Goal: Task Accomplishment & Management: Use online tool/utility

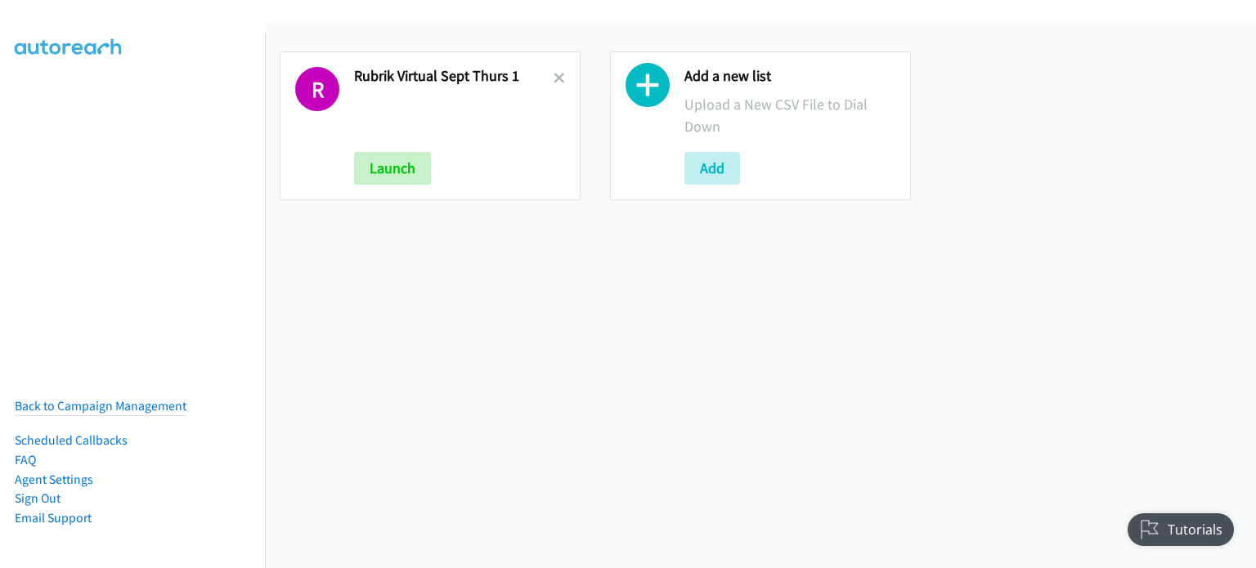
click at [558, 70] on link at bounding box center [558, 78] width 11 height 19
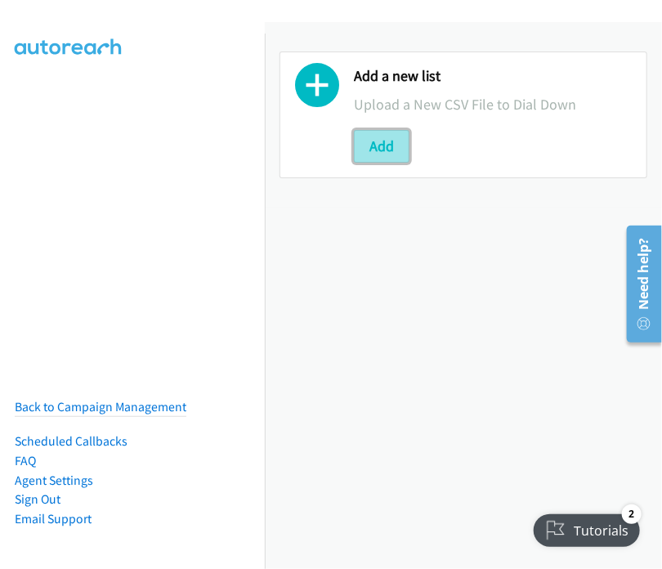
click at [376, 146] on button "Add" at bounding box center [382, 146] width 56 height 33
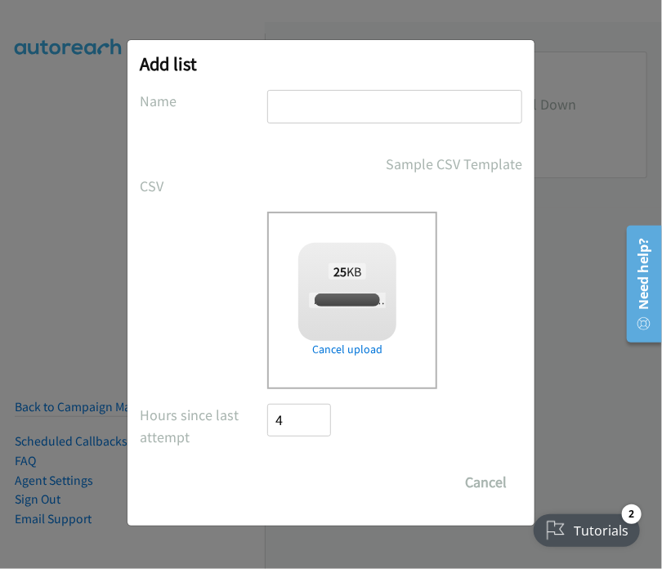
checkbox input "true"
click at [302, 114] on input "text" at bounding box center [394, 107] width 255 height 34
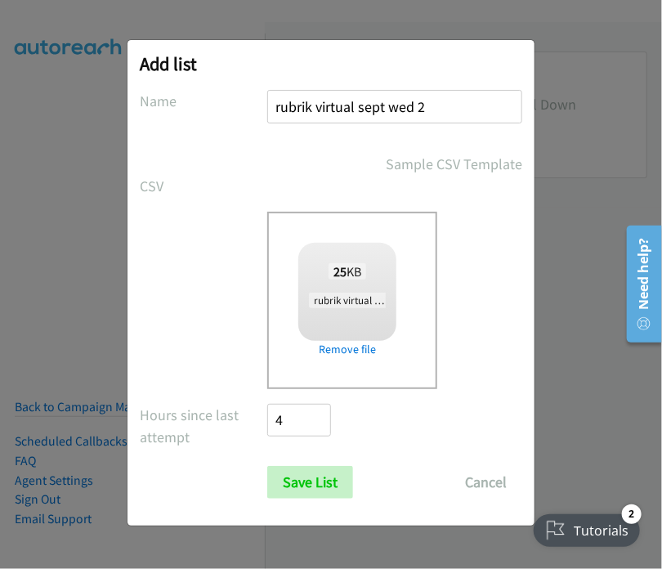
click at [414, 103] on input "rubrik virtual sept wed 2" at bounding box center [394, 107] width 255 height 34
type input "rubrik virtual sept thurs 2"
click at [320, 480] on input "Save List" at bounding box center [310, 482] width 86 height 33
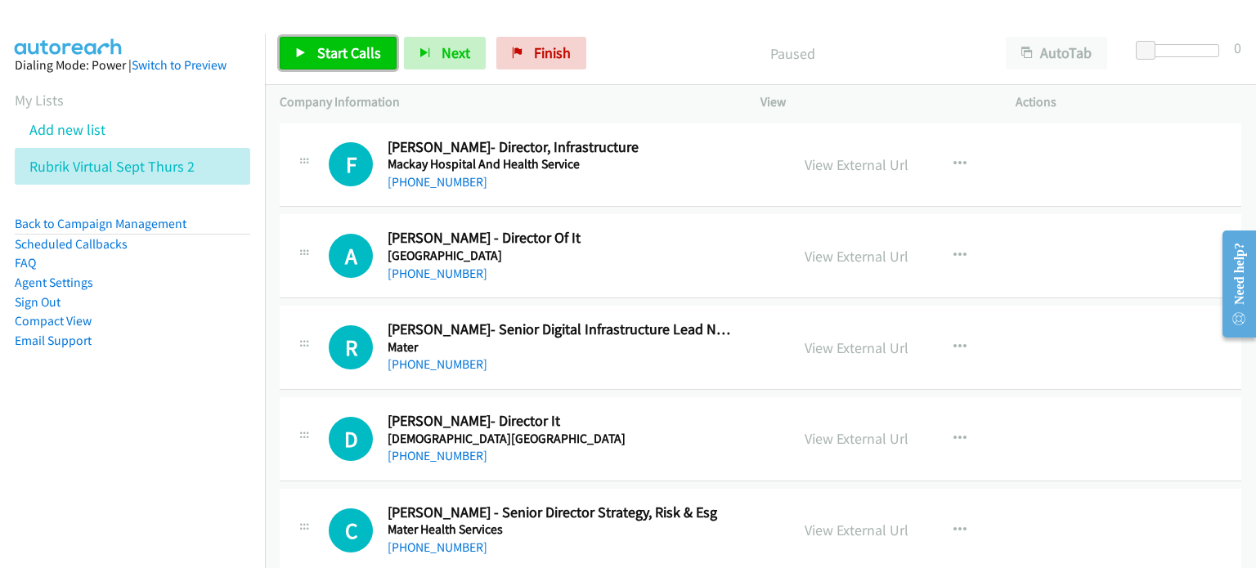
click at [326, 48] on span "Start Calls" at bounding box center [349, 52] width 64 height 19
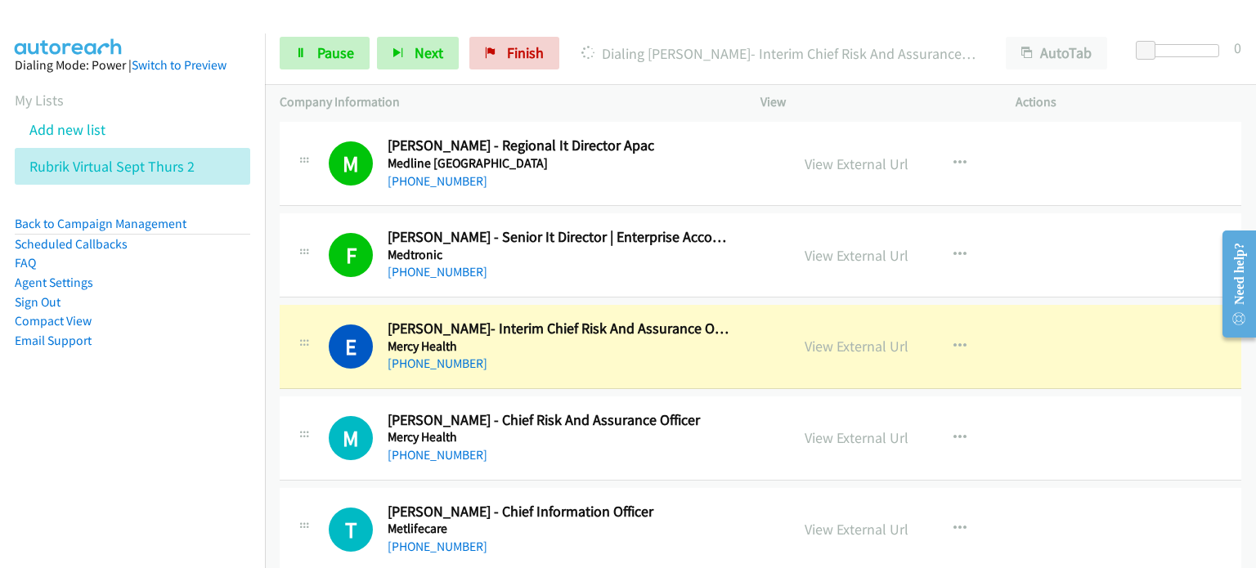
scroll to position [736, 0]
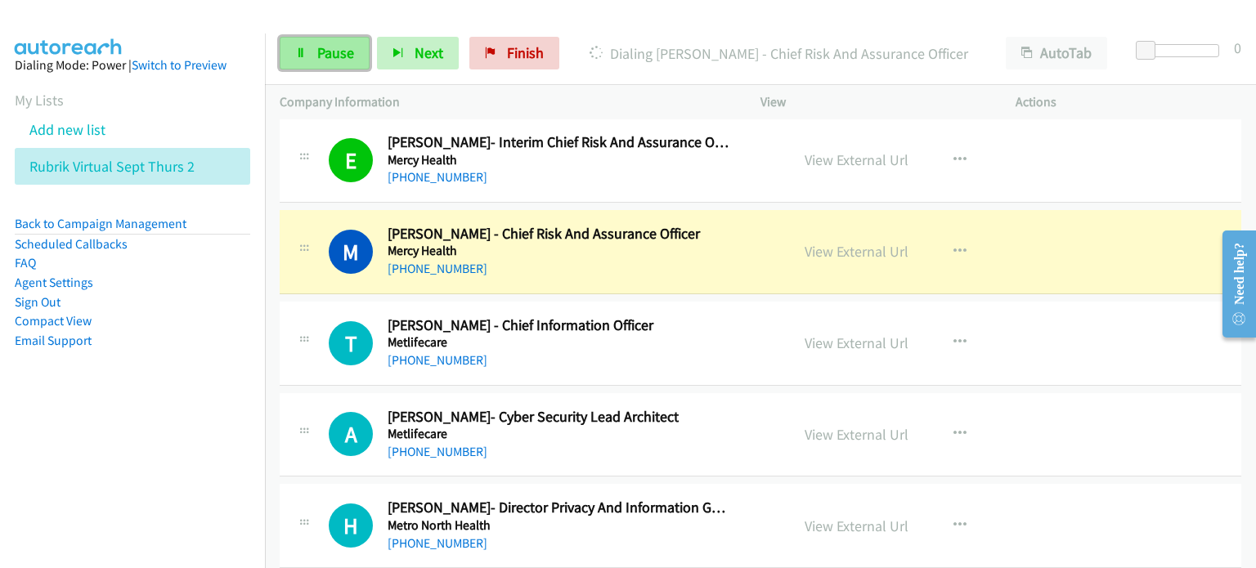
click at [334, 50] on span "Pause" at bounding box center [335, 52] width 37 height 19
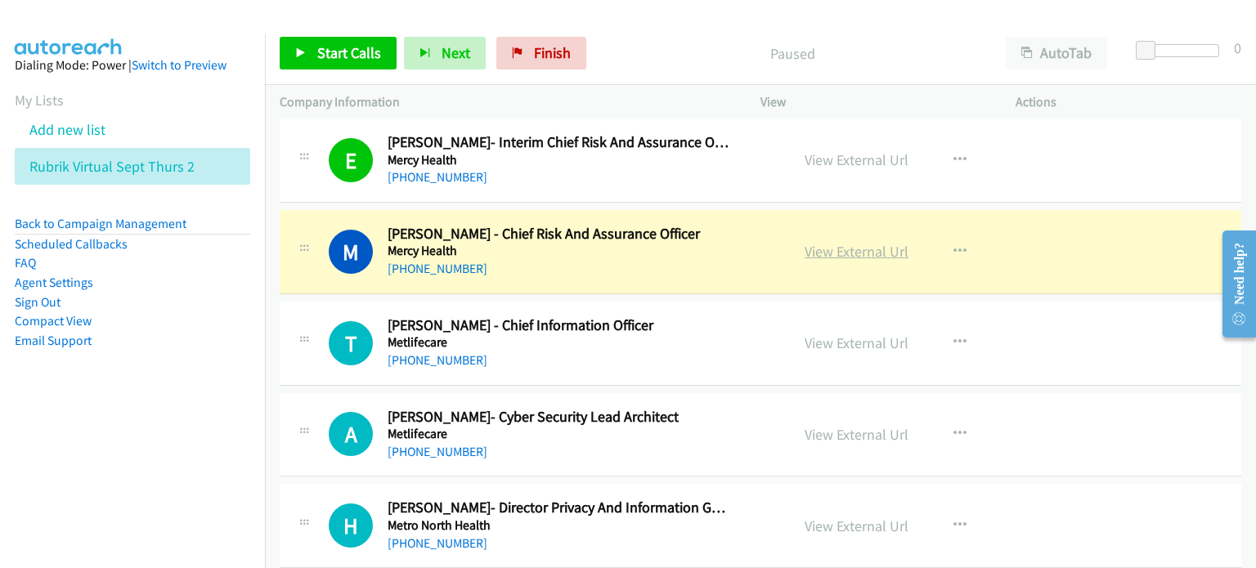
click at [661, 252] on link "View External Url" at bounding box center [856, 251] width 104 height 19
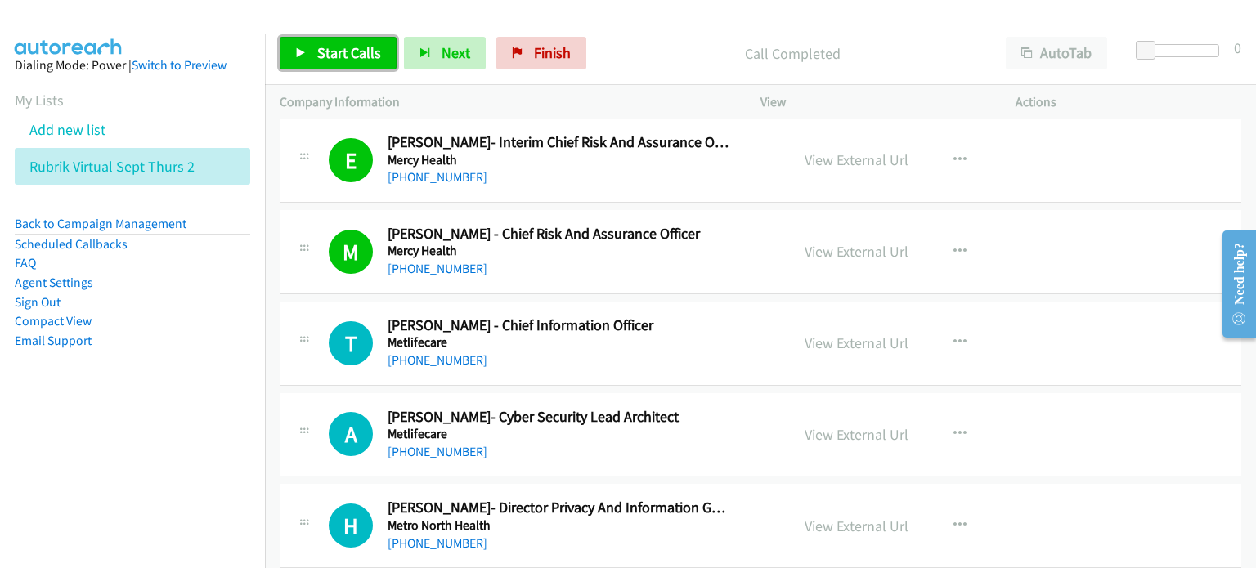
click at [330, 48] on span "Start Calls" at bounding box center [349, 52] width 64 height 19
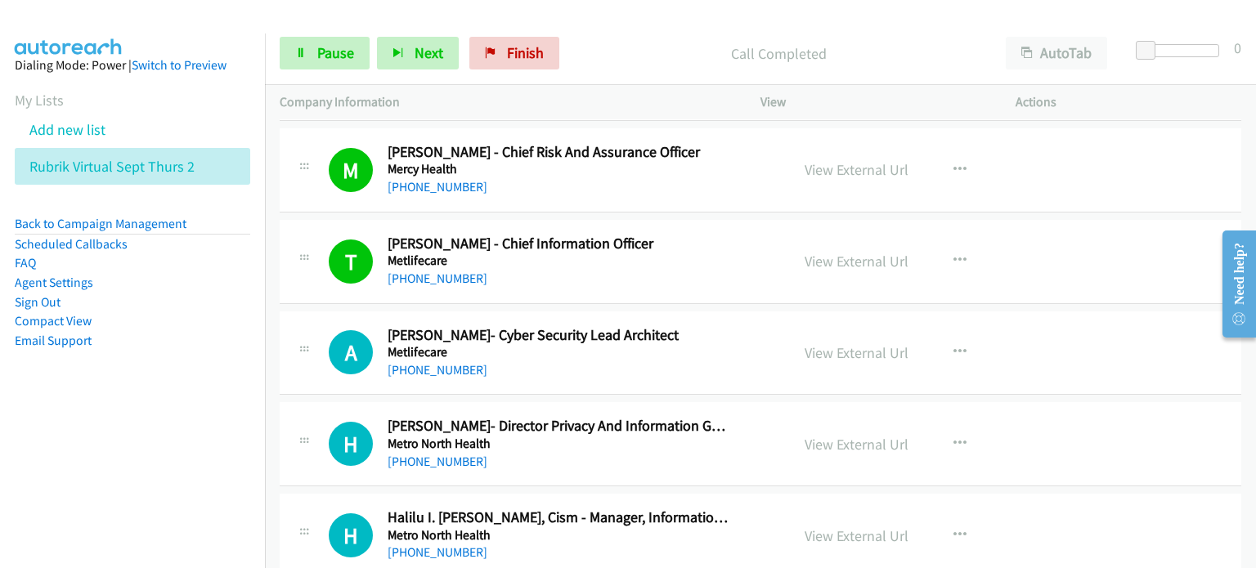
scroll to position [899, 0]
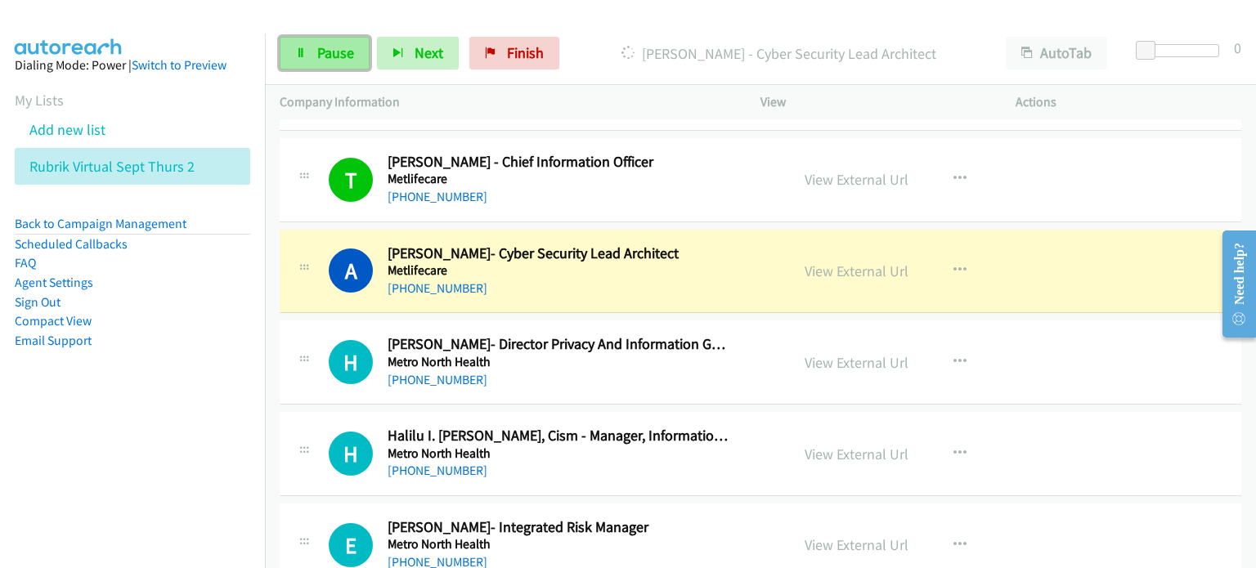
click at [320, 48] on span "Pause" at bounding box center [335, 52] width 37 height 19
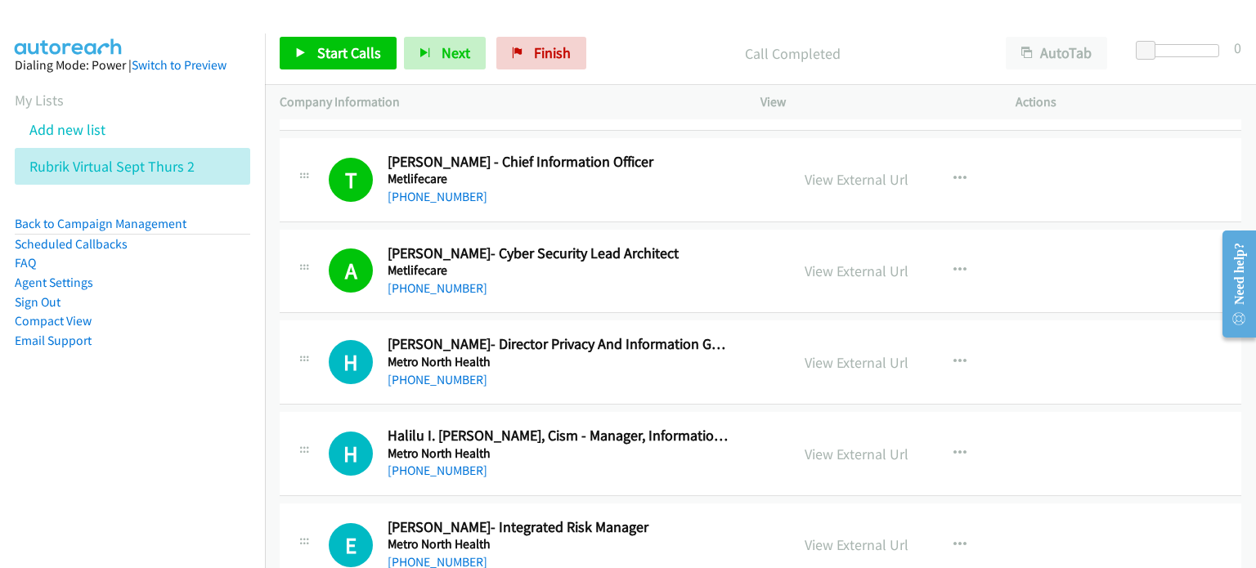
click at [642, 59] on p "Call Completed" at bounding box center [792, 54] width 368 height 22
click at [661, 267] on link "View External Url" at bounding box center [856, 271] width 104 height 19
click at [320, 54] on span "Start Calls" at bounding box center [349, 52] width 64 height 19
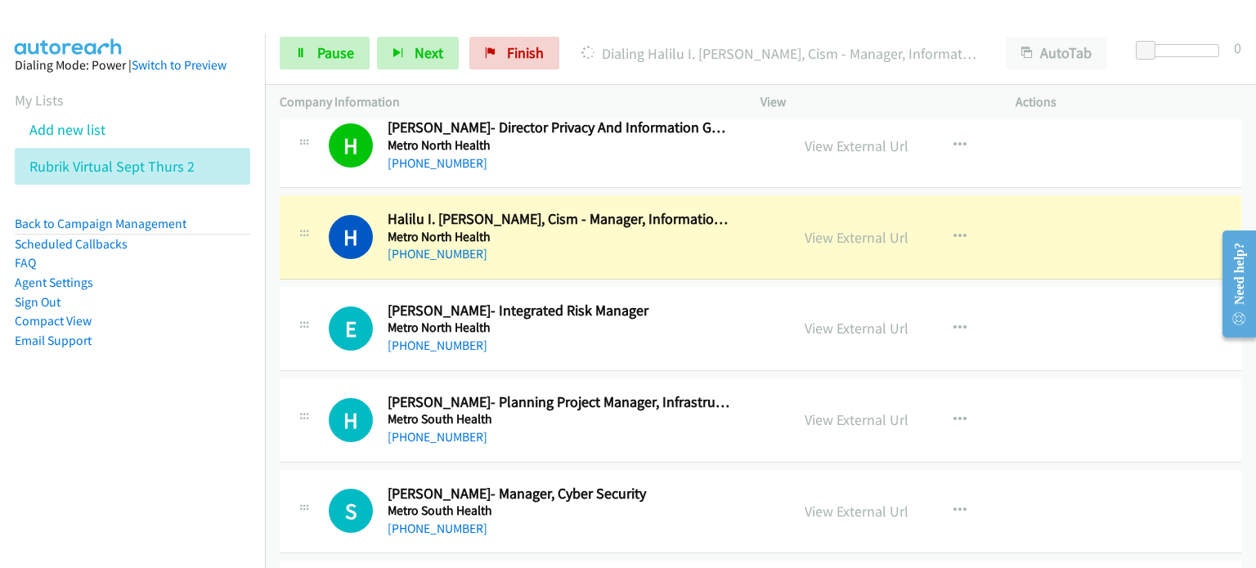
scroll to position [1145, 0]
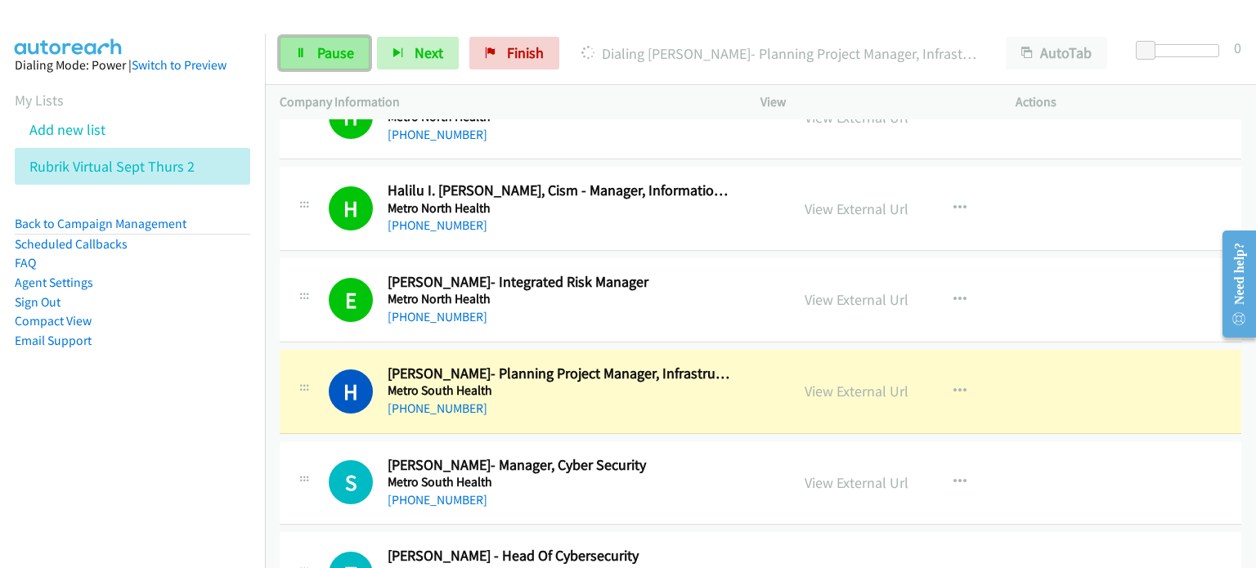
click at [308, 52] on link "Pause" at bounding box center [325, 53] width 90 height 33
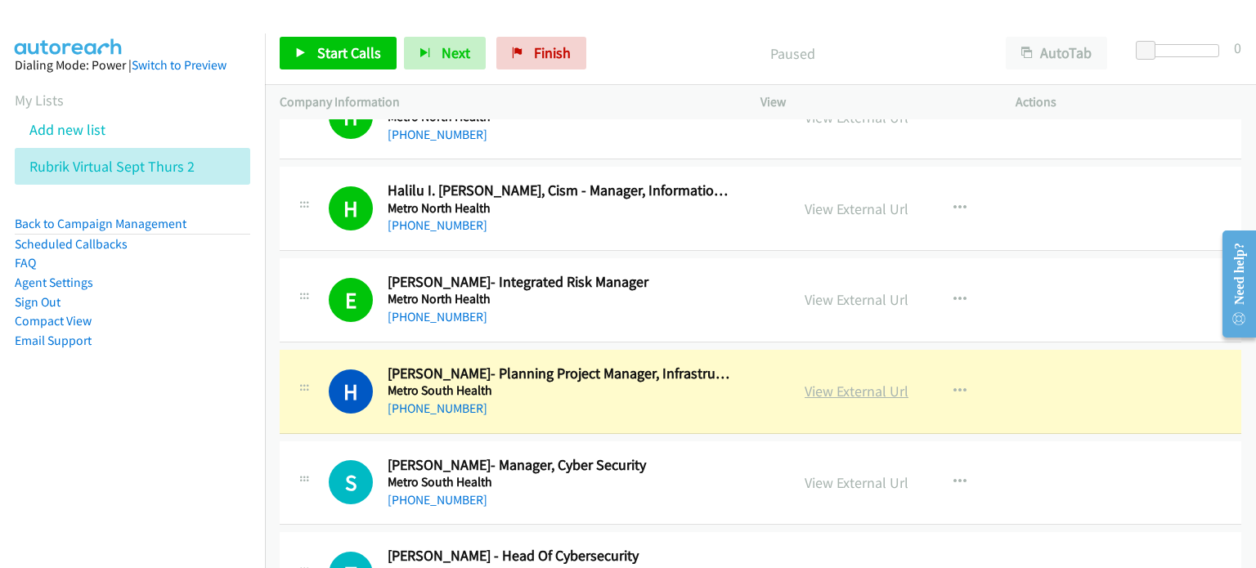
click at [661, 384] on link "View External Url" at bounding box center [856, 391] width 104 height 19
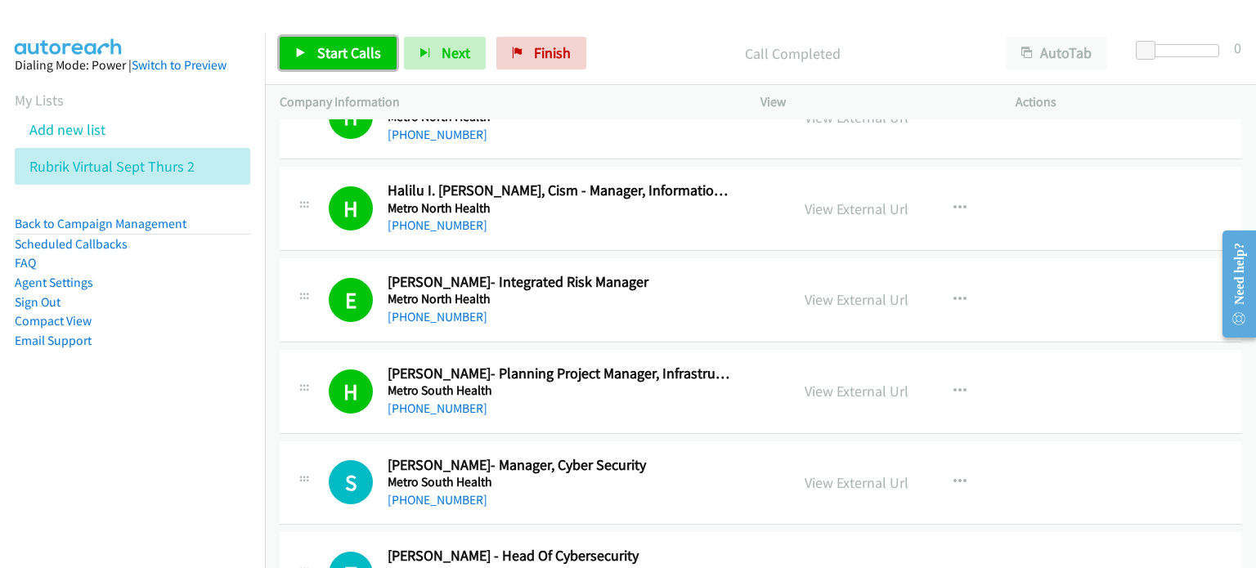
click at [326, 48] on span "Start Calls" at bounding box center [349, 52] width 64 height 19
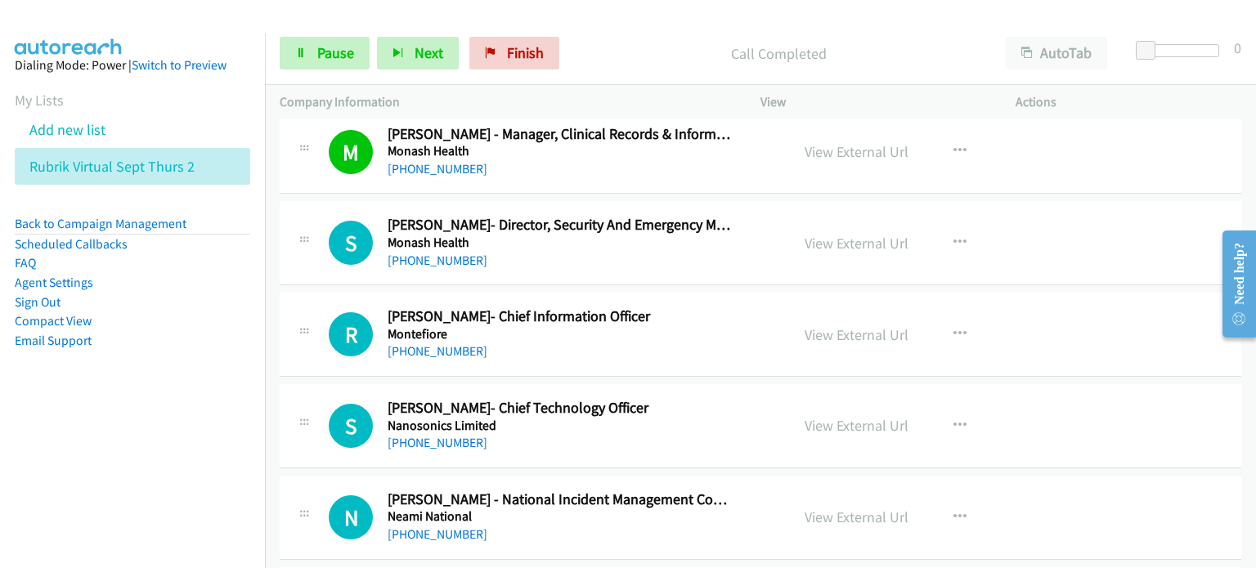
scroll to position [1962, 0]
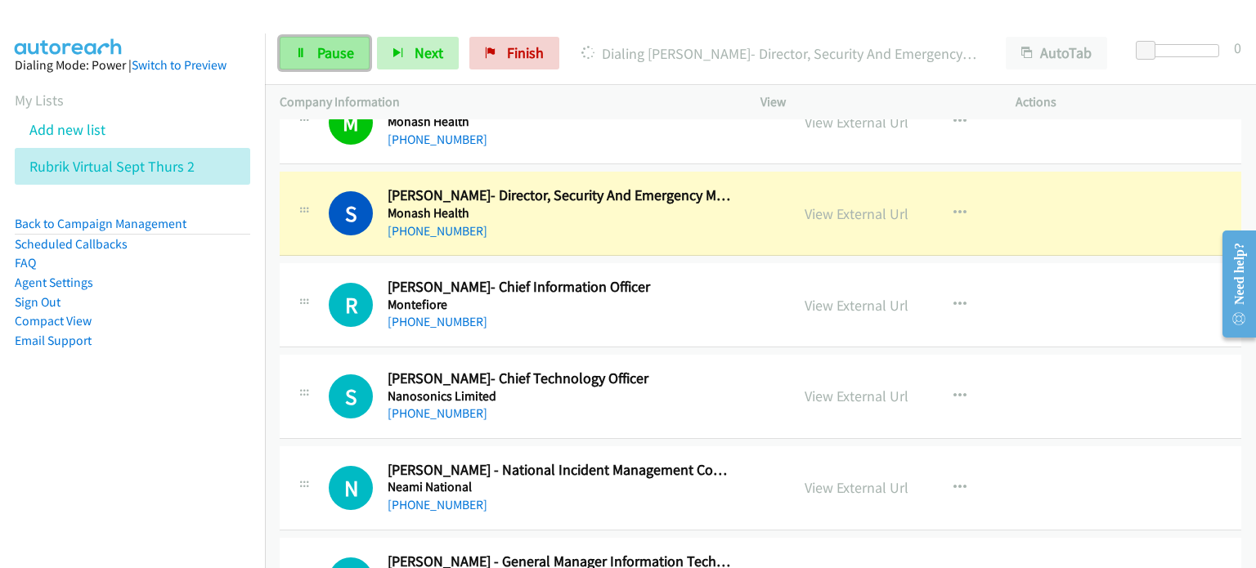
click at [327, 54] on span "Pause" at bounding box center [335, 52] width 37 height 19
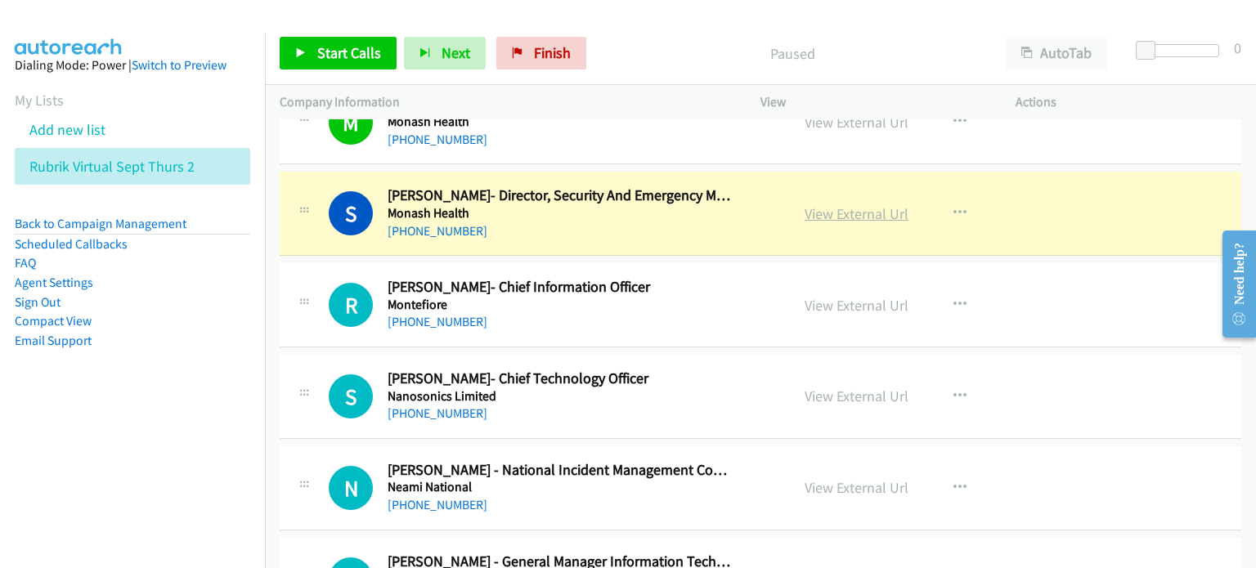
click at [661, 209] on link "View External Url" at bounding box center [856, 213] width 104 height 19
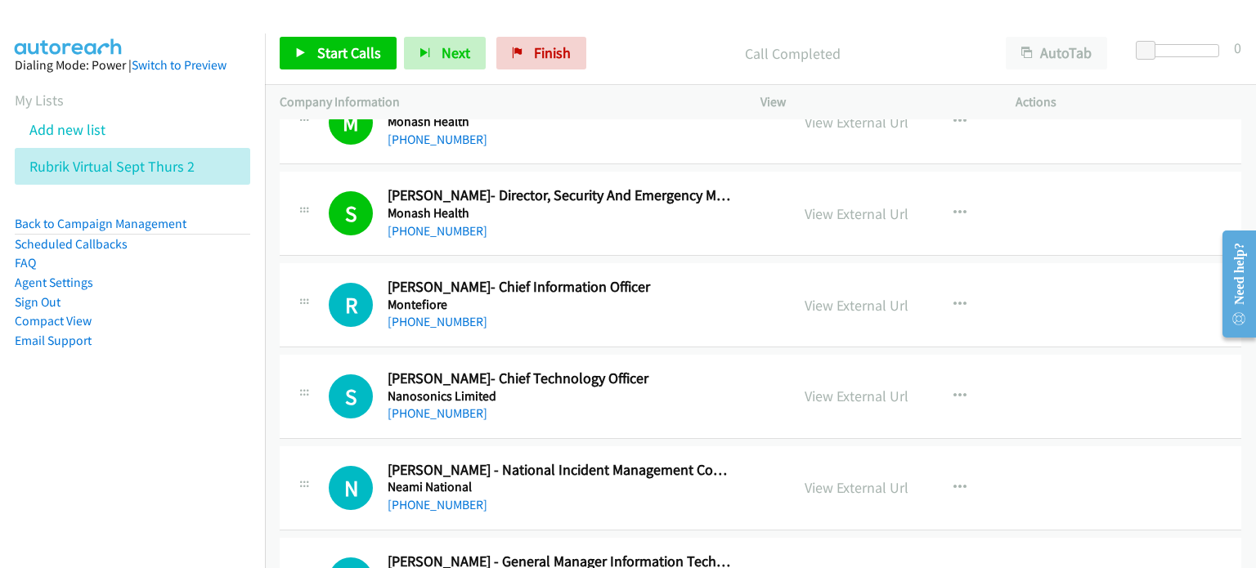
click at [648, 37] on div "Call Completed" at bounding box center [792, 53] width 397 height 33
click at [329, 47] on span "Start Calls" at bounding box center [349, 52] width 64 height 19
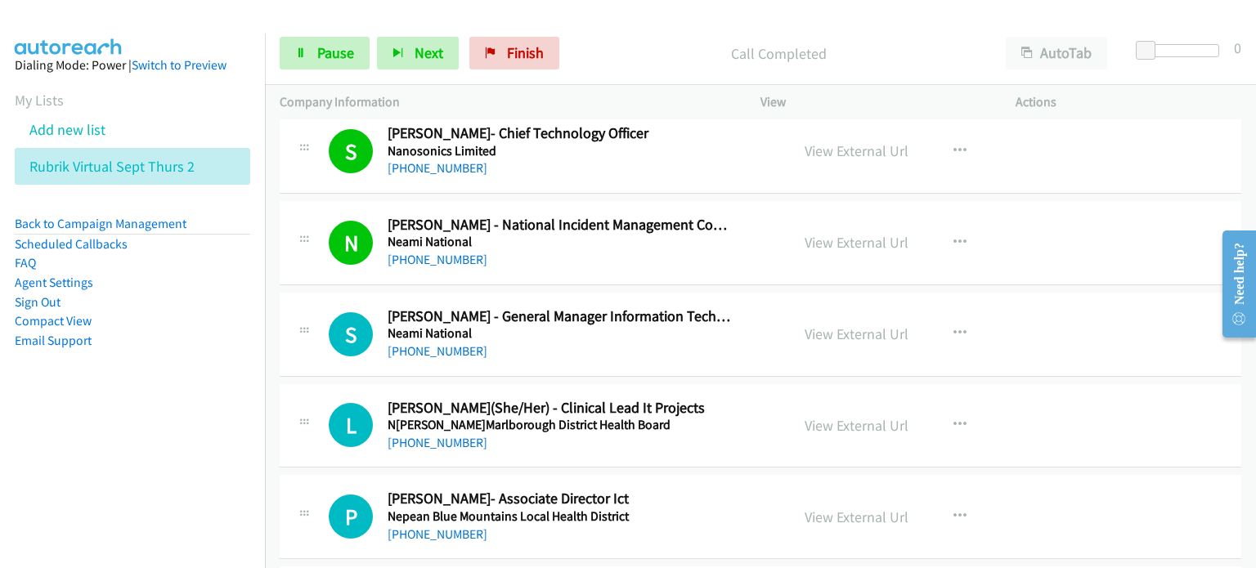
scroll to position [2289, 0]
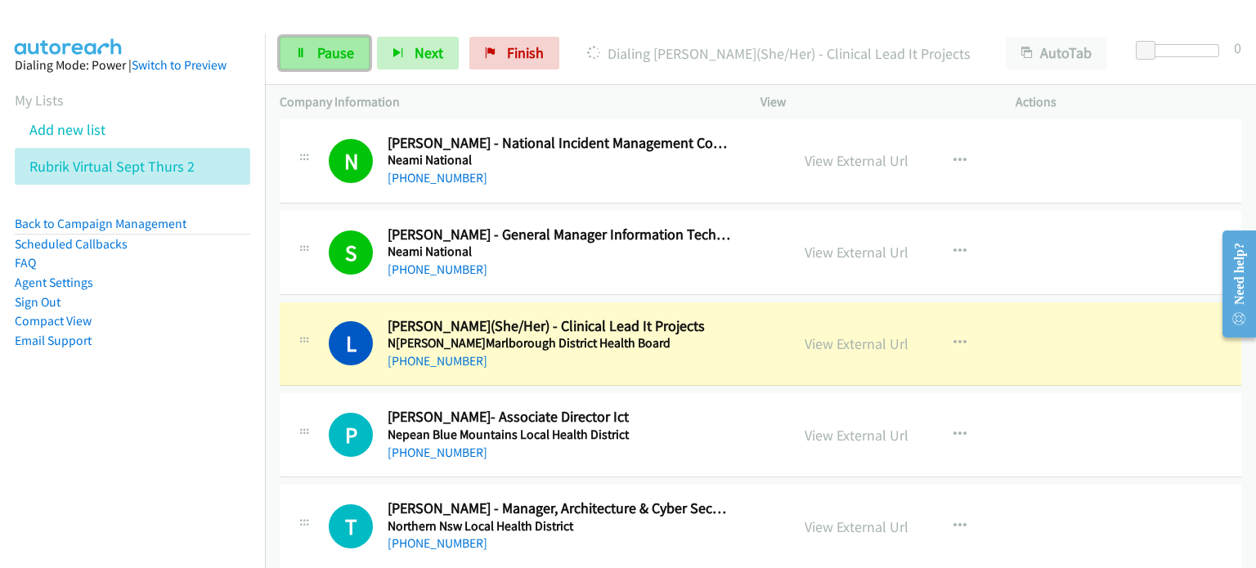
click at [331, 57] on span "Pause" at bounding box center [335, 52] width 37 height 19
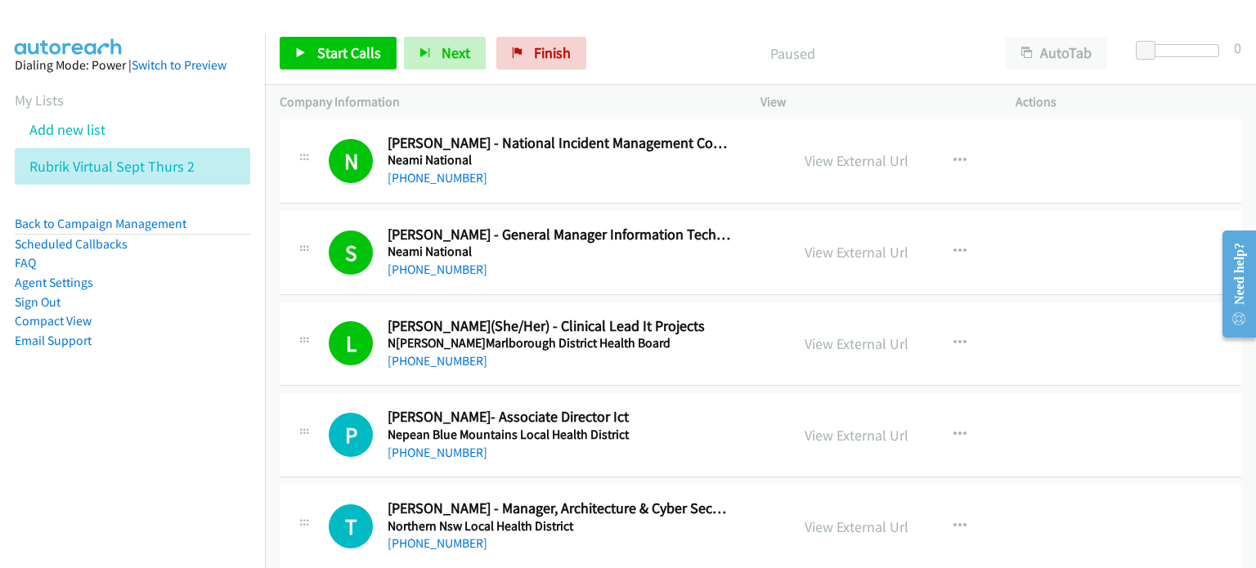
click at [608, 19] on div at bounding box center [620, 31] width 1241 height 63
click at [334, 50] on span "Start Calls" at bounding box center [349, 52] width 64 height 19
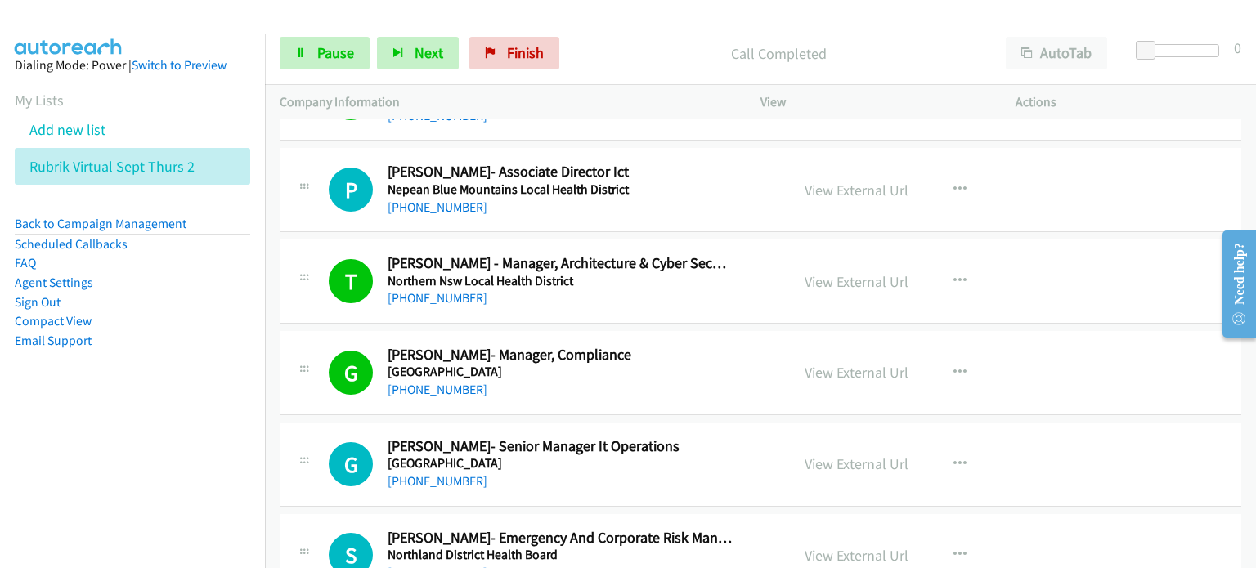
scroll to position [2698, 0]
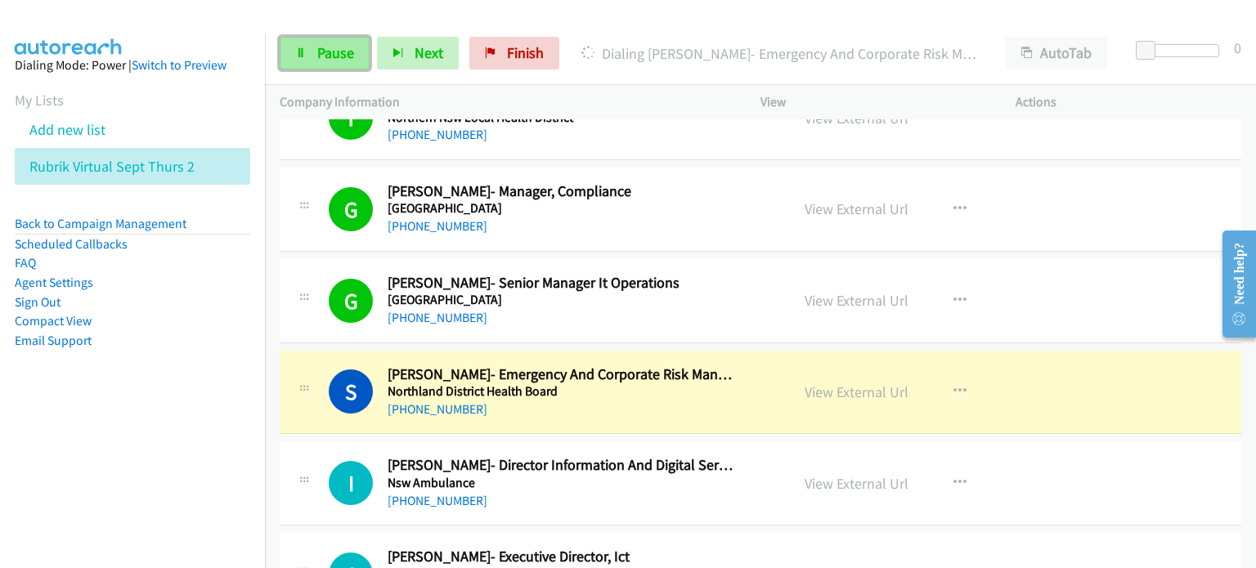
click at [318, 46] on span "Pause" at bounding box center [335, 52] width 37 height 19
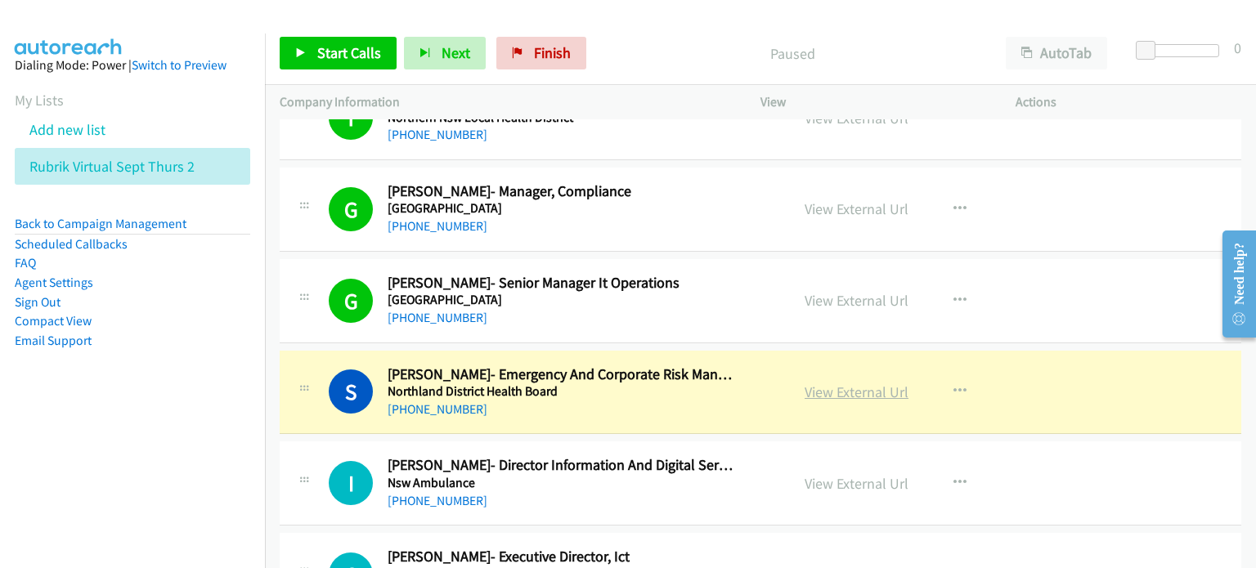
click at [661, 387] on link "View External Url" at bounding box center [856, 392] width 104 height 19
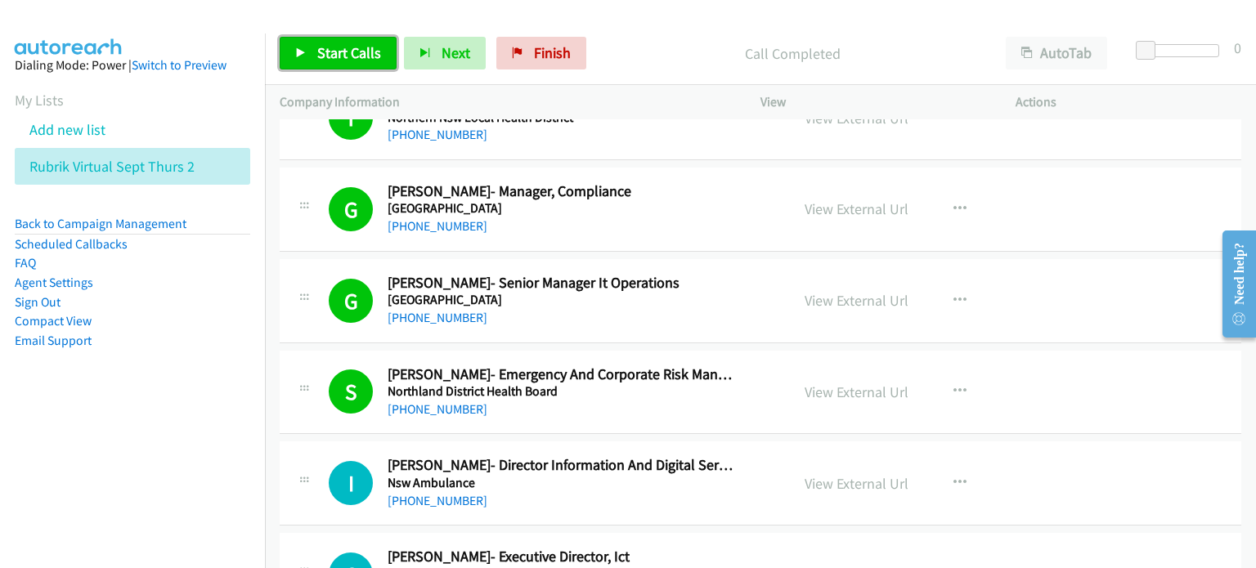
click at [333, 43] on span "Start Calls" at bounding box center [349, 52] width 64 height 19
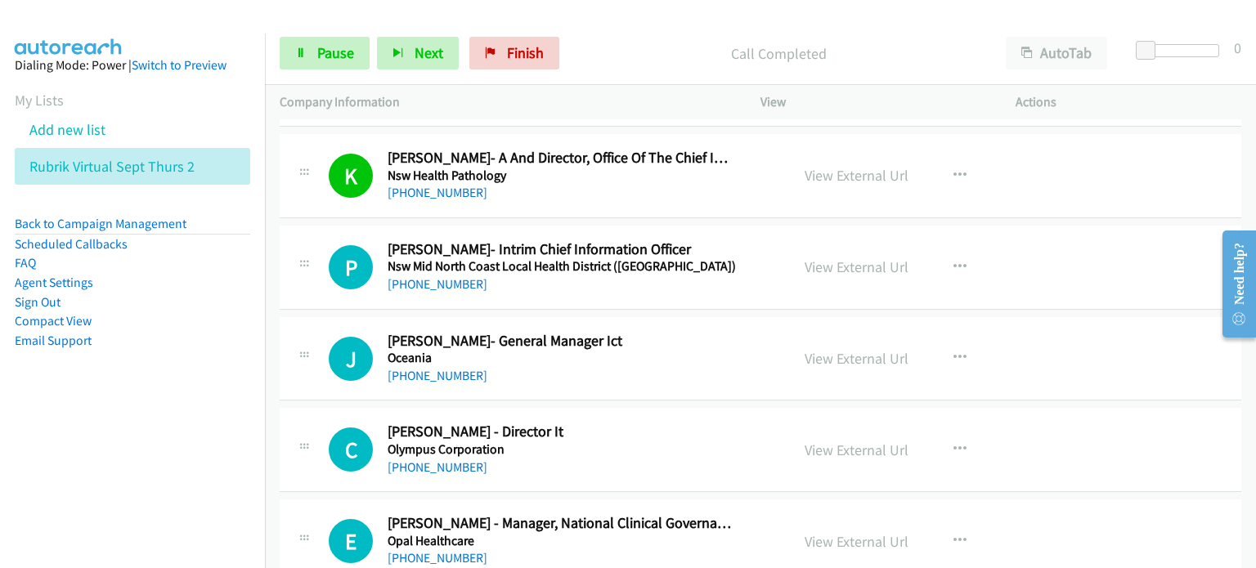
scroll to position [3270, 0]
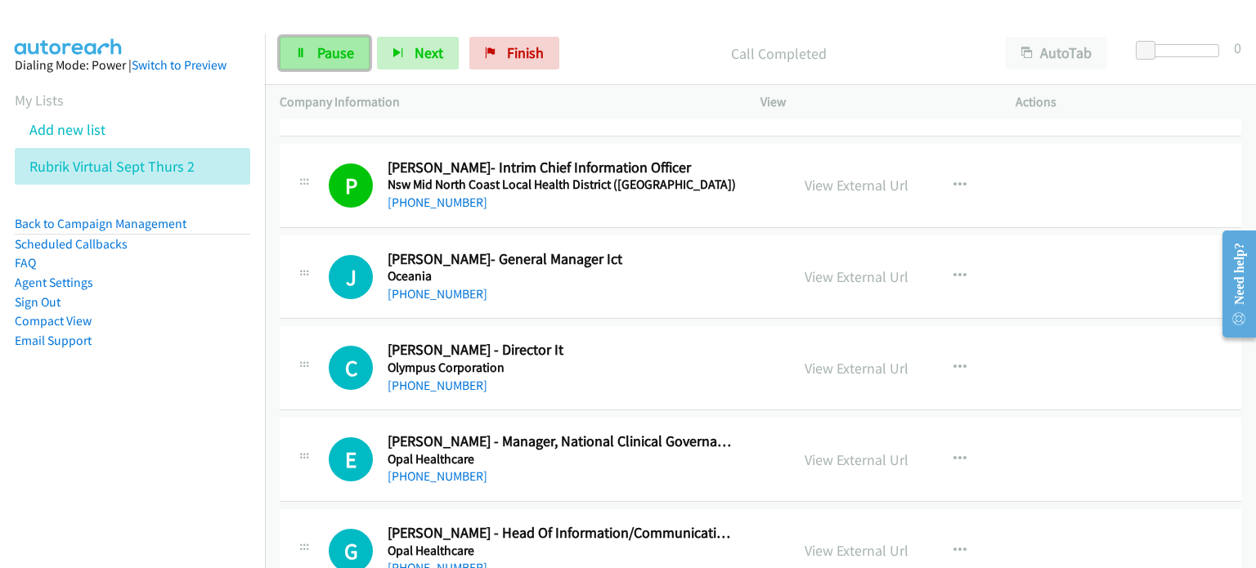
click at [317, 42] on link "Pause" at bounding box center [325, 53] width 90 height 33
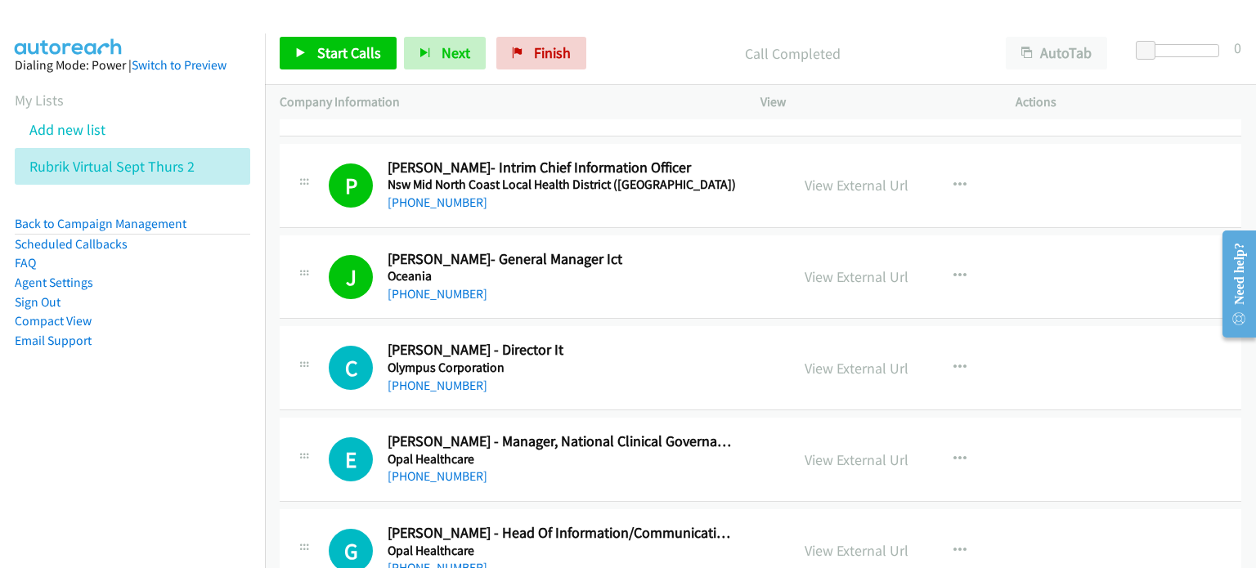
click at [661, 183] on h5 "Nsw Mid North Coast Local Health District (Mnclhd)" at bounding box center [562, 185] width 348 height 16
click at [661, 181] on link "View External Url" at bounding box center [856, 185] width 104 height 19
drag, startPoint x: 330, startPoint y: 48, endPoint x: 338, endPoint y: 59, distance: 13.4
click at [330, 48] on span "Start Calls" at bounding box center [349, 52] width 64 height 19
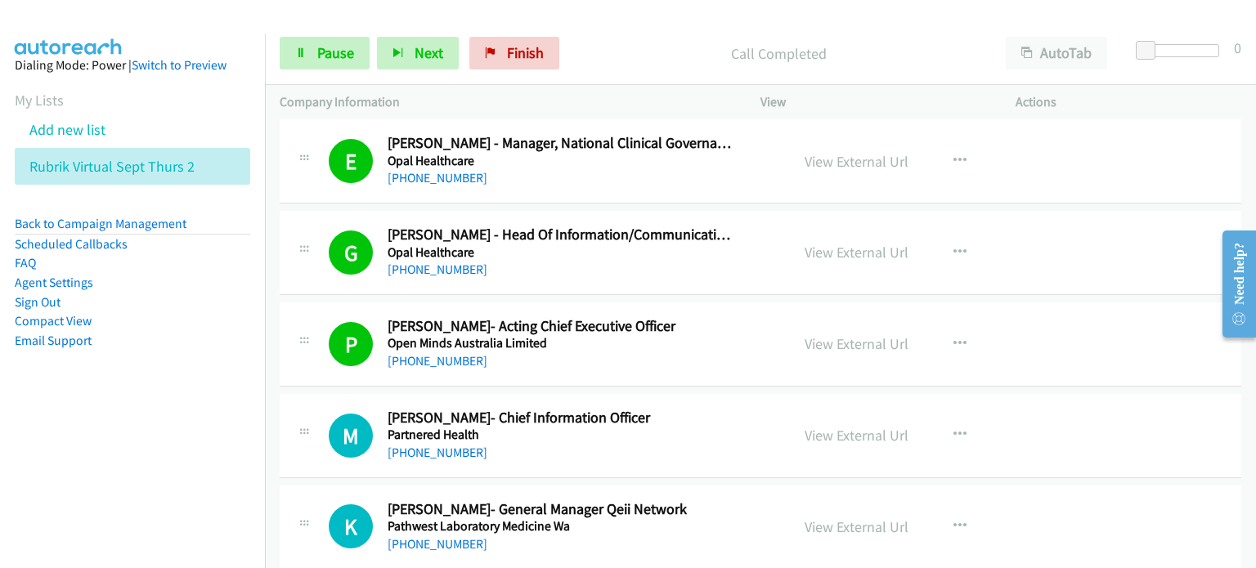
scroll to position [3679, 0]
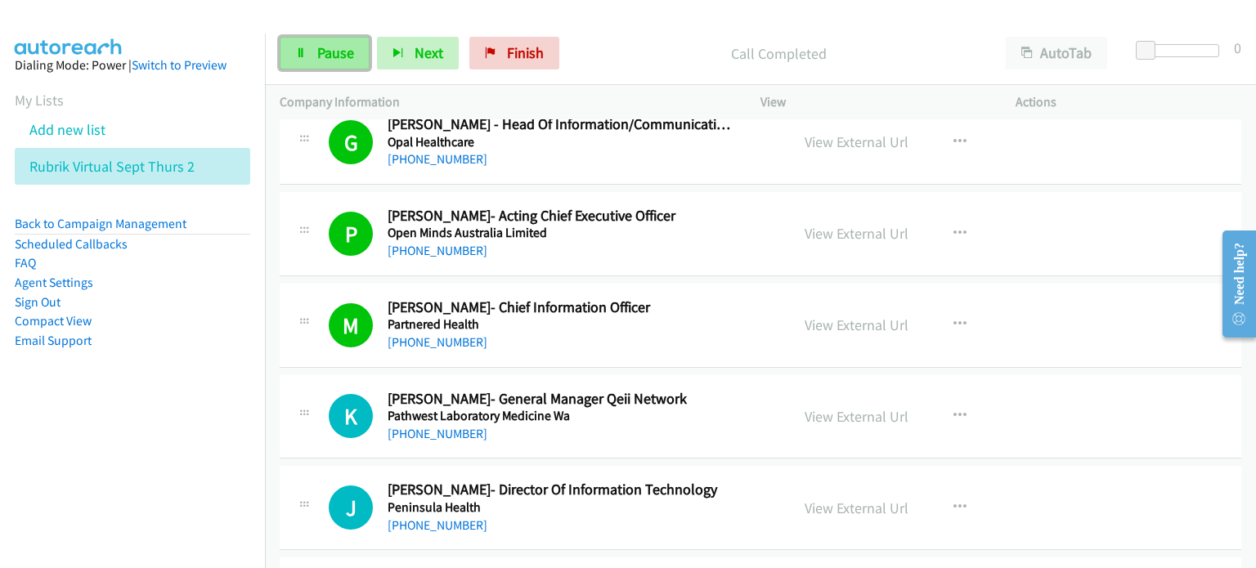
click at [329, 43] on span "Pause" at bounding box center [335, 52] width 37 height 19
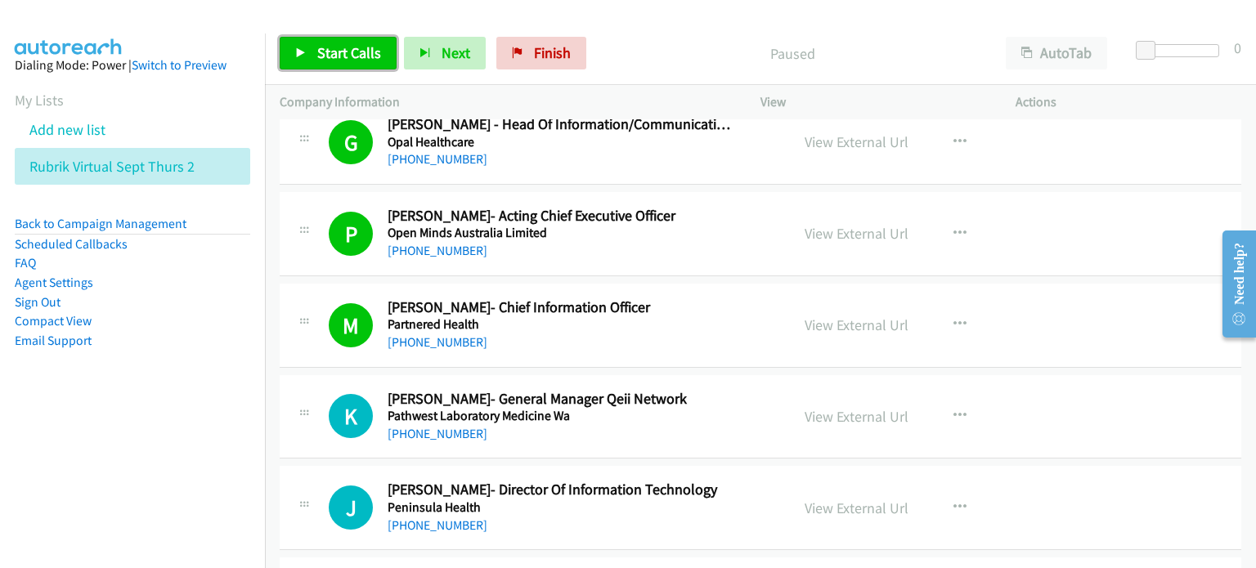
click at [325, 45] on span "Start Calls" at bounding box center [349, 52] width 64 height 19
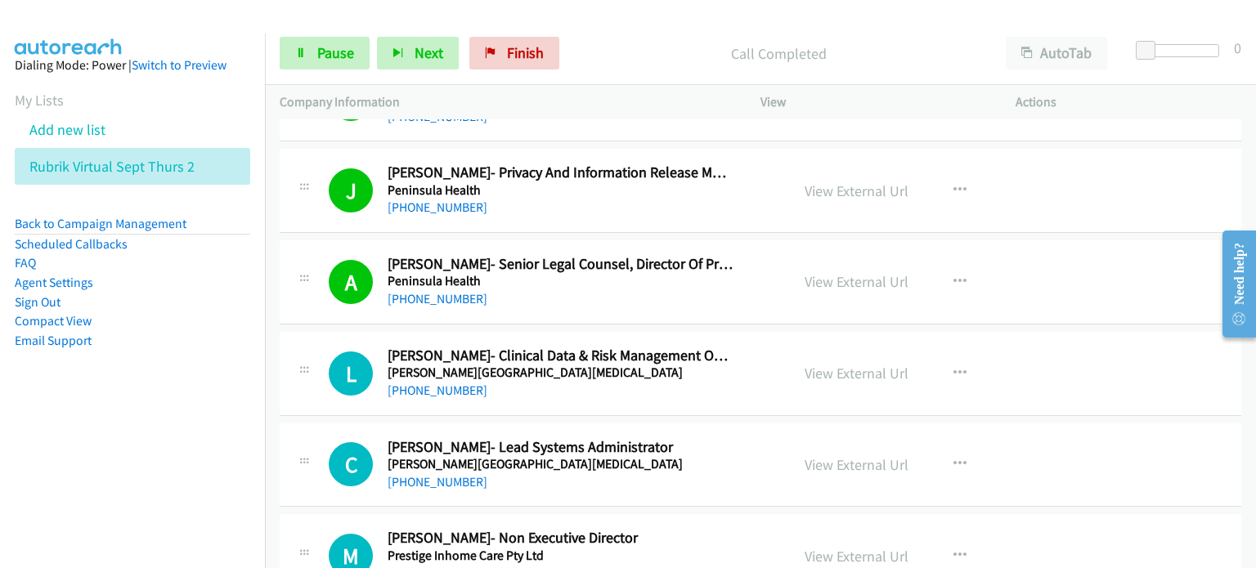
scroll to position [4170, 0]
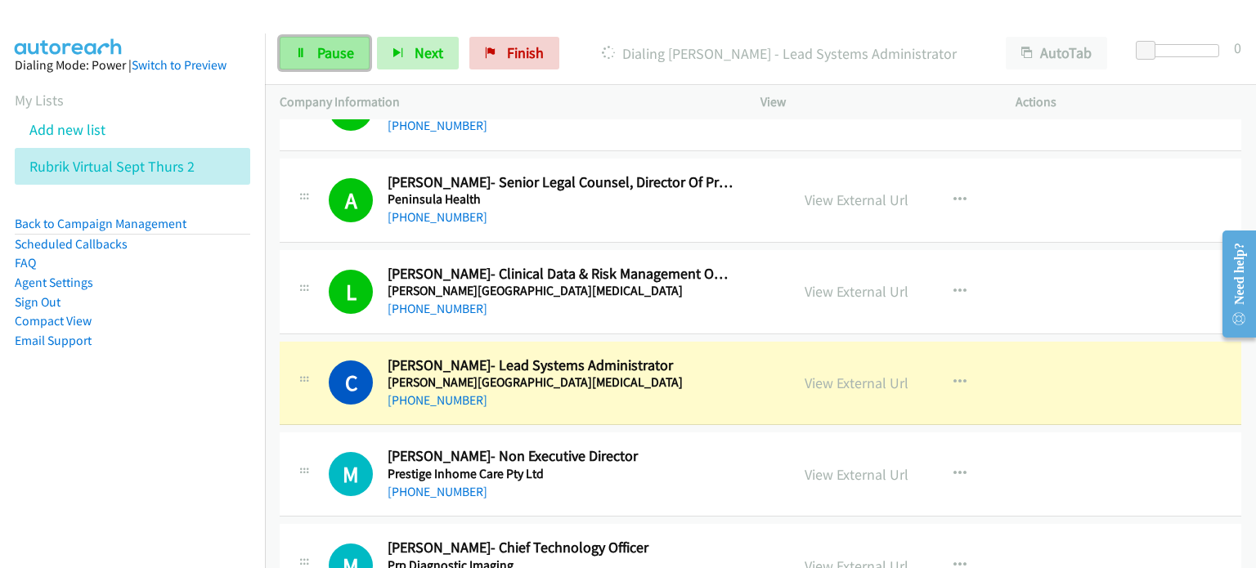
click at [351, 49] on span "Pause" at bounding box center [335, 52] width 37 height 19
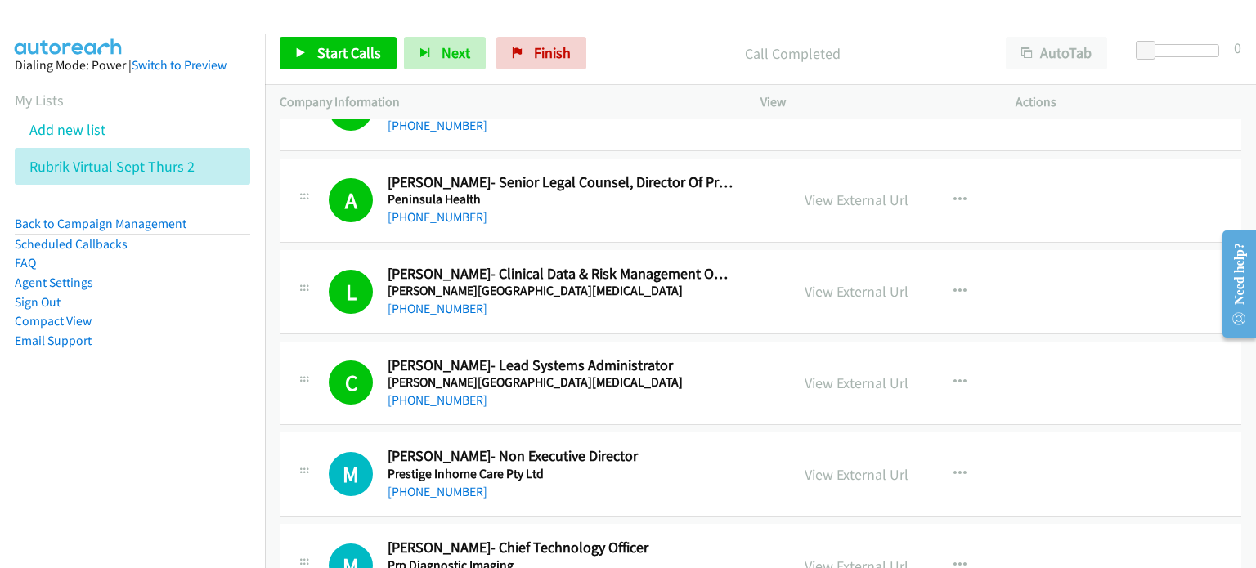
click at [648, 37] on div "Call Completed" at bounding box center [792, 53] width 397 height 33
click at [661, 382] on link "View External Url" at bounding box center [856, 383] width 104 height 19
click at [325, 45] on span "Start Calls" at bounding box center [349, 52] width 64 height 19
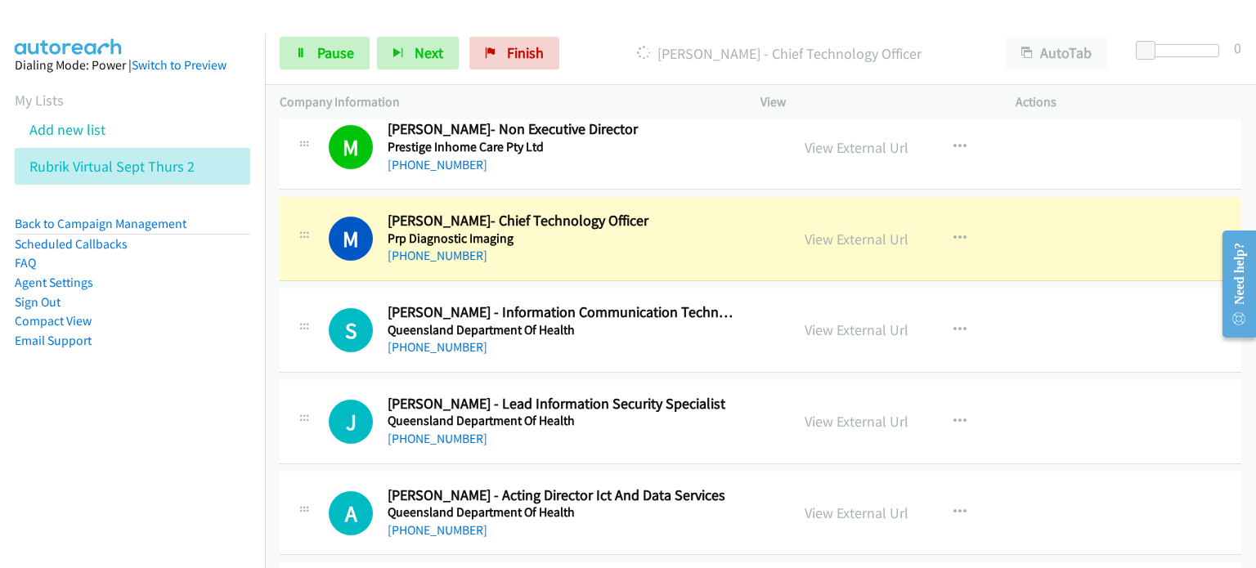
scroll to position [4578, 0]
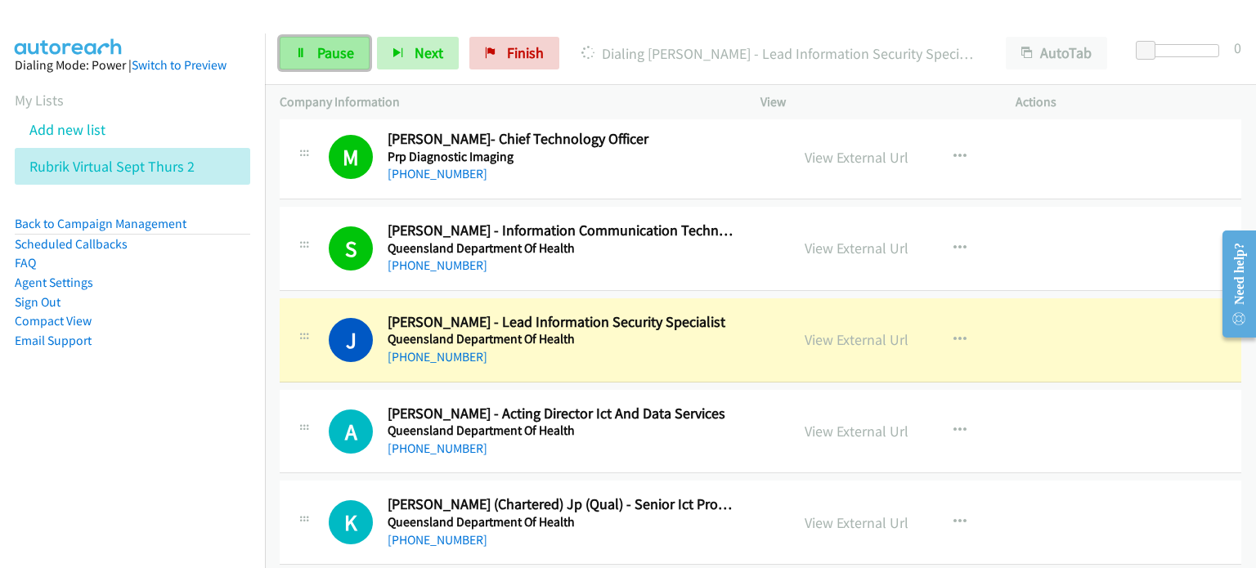
click at [342, 45] on span "Pause" at bounding box center [335, 52] width 37 height 19
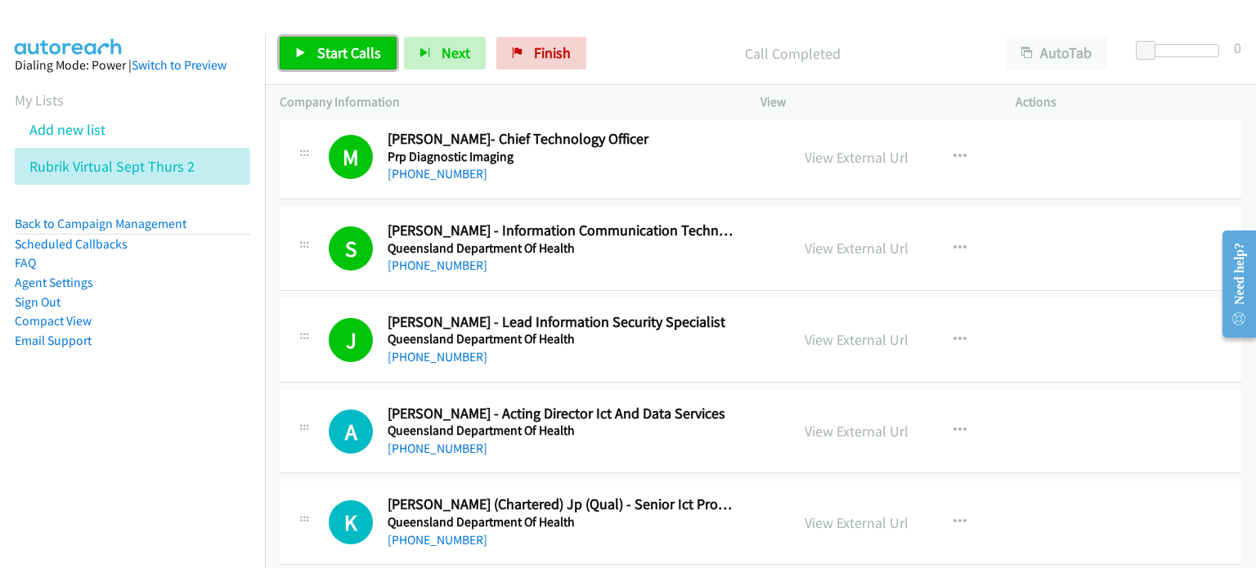
click at [330, 49] on span "Start Calls" at bounding box center [349, 52] width 64 height 19
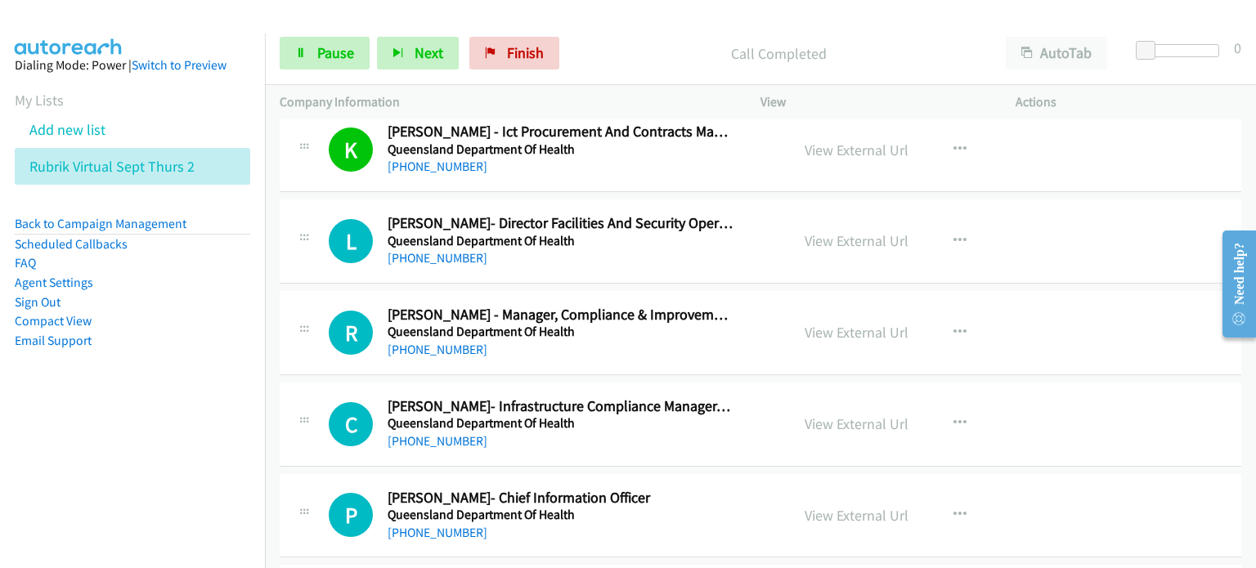
scroll to position [5069, 0]
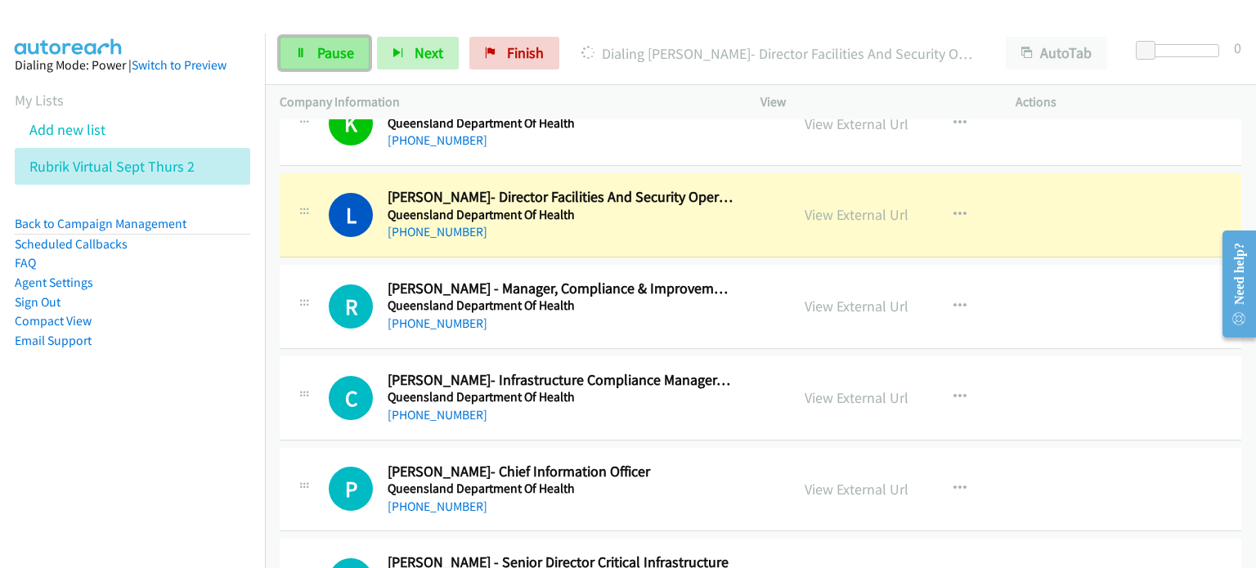
click at [336, 52] on span "Pause" at bounding box center [335, 52] width 37 height 19
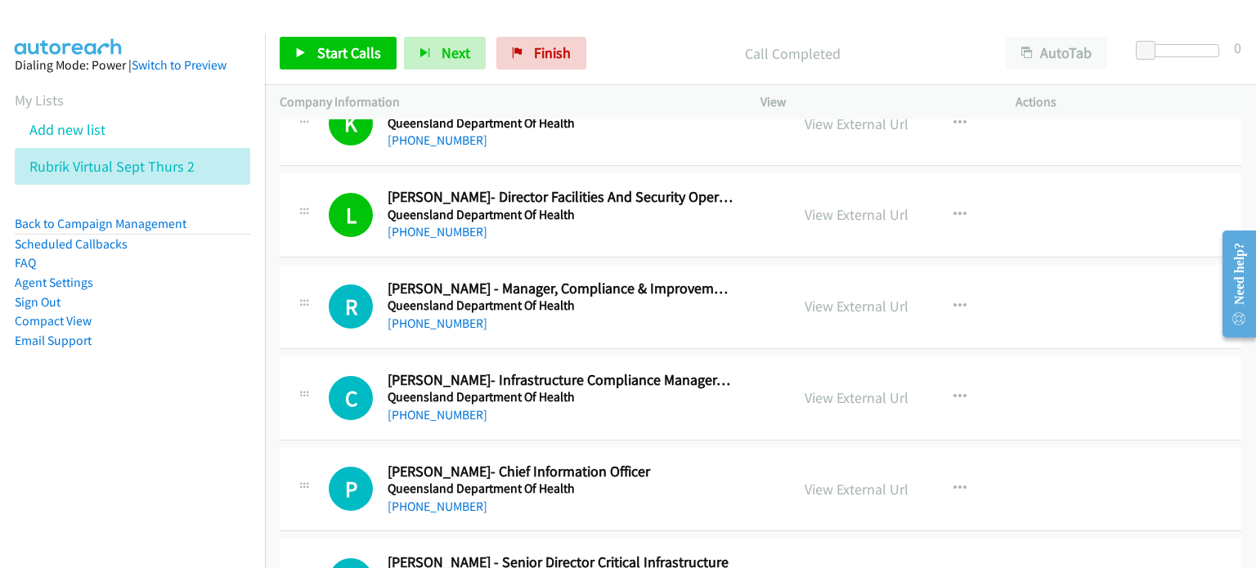
click at [651, 38] on div "Call Completed" at bounding box center [792, 53] width 397 height 33
click at [661, 205] on link "View External Url" at bounding box center [856, 214] width 104 height 19
click at [347, 45] on span "Start Calls" at bounding box center [349, 52] width 64 height 19
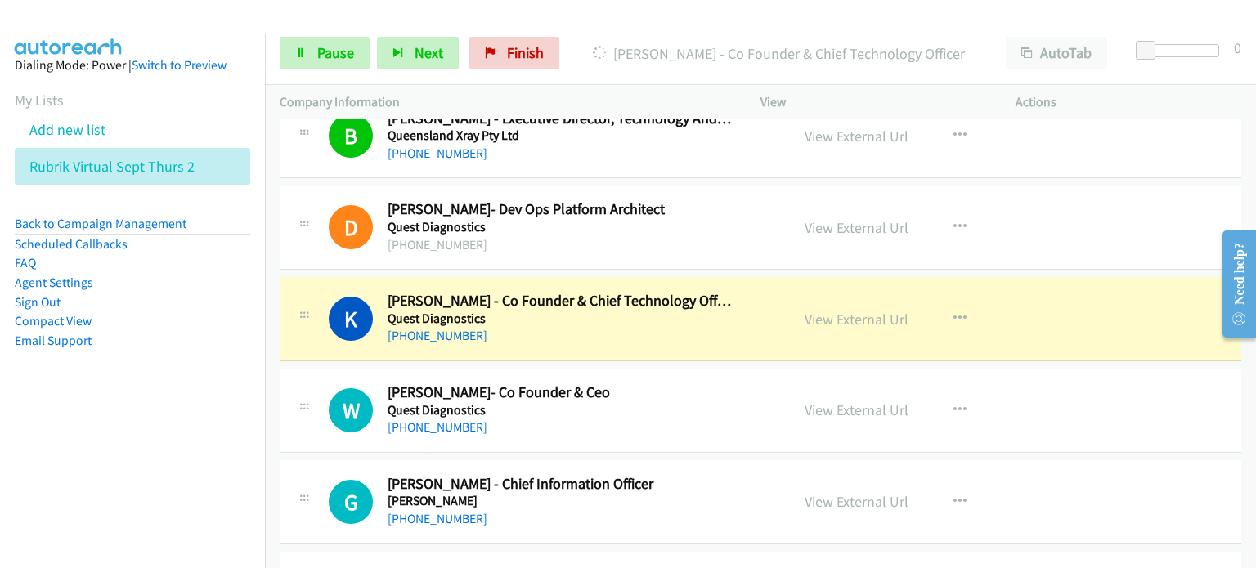
scroll to position [5886, 0]
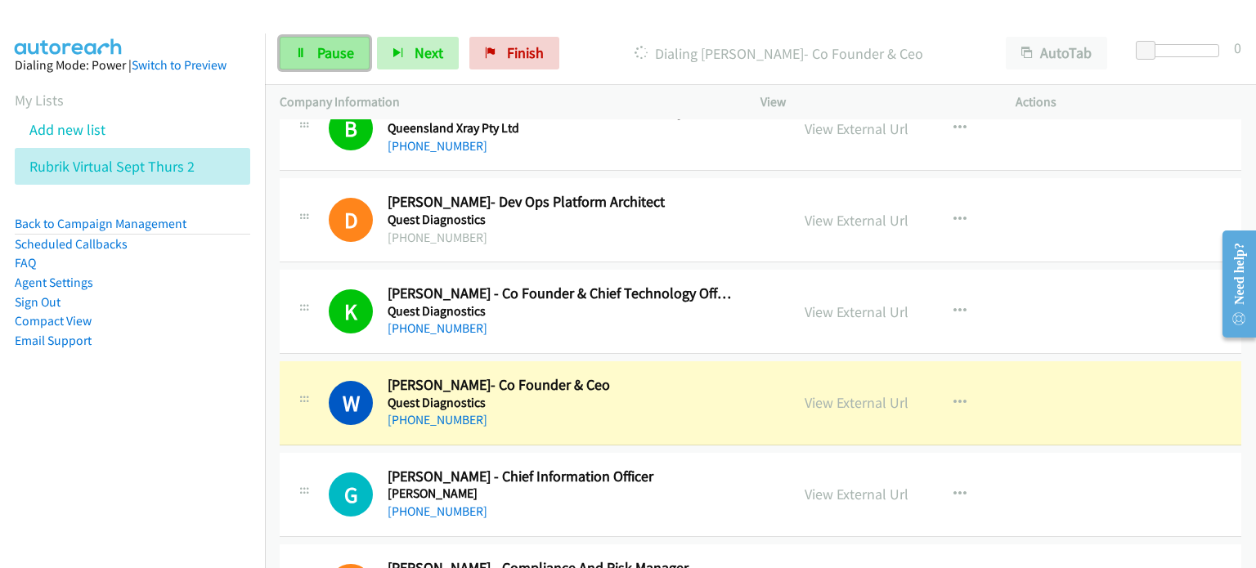
click at [323, 43] on span "Pause" at bounding box center [335, 52] width 37 height 19
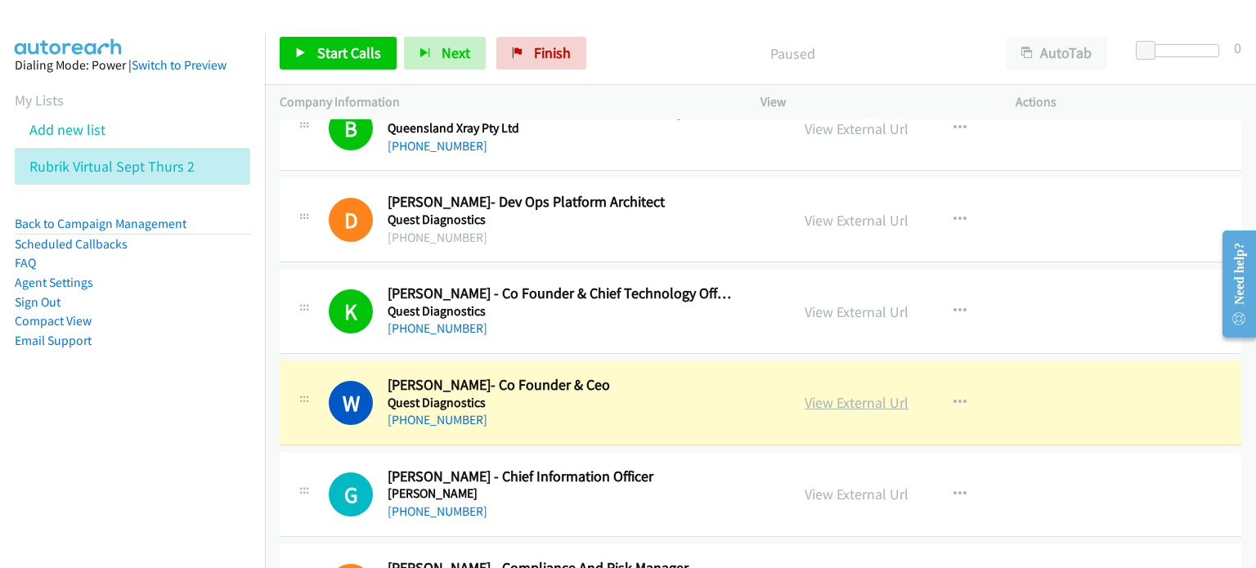
click at [661, 393] on link "View External Url" at bounding box center [856, 402] width 104 height 19
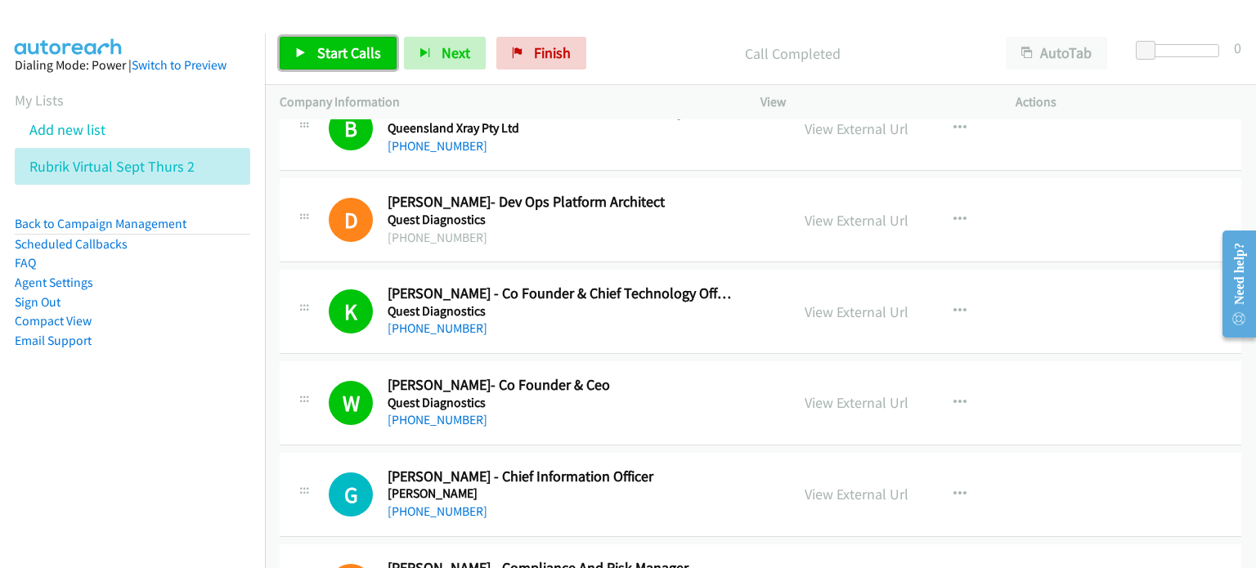
click at [347, 51] on span "Start Calls" at bounding box center [349, 52] width 64 height 19
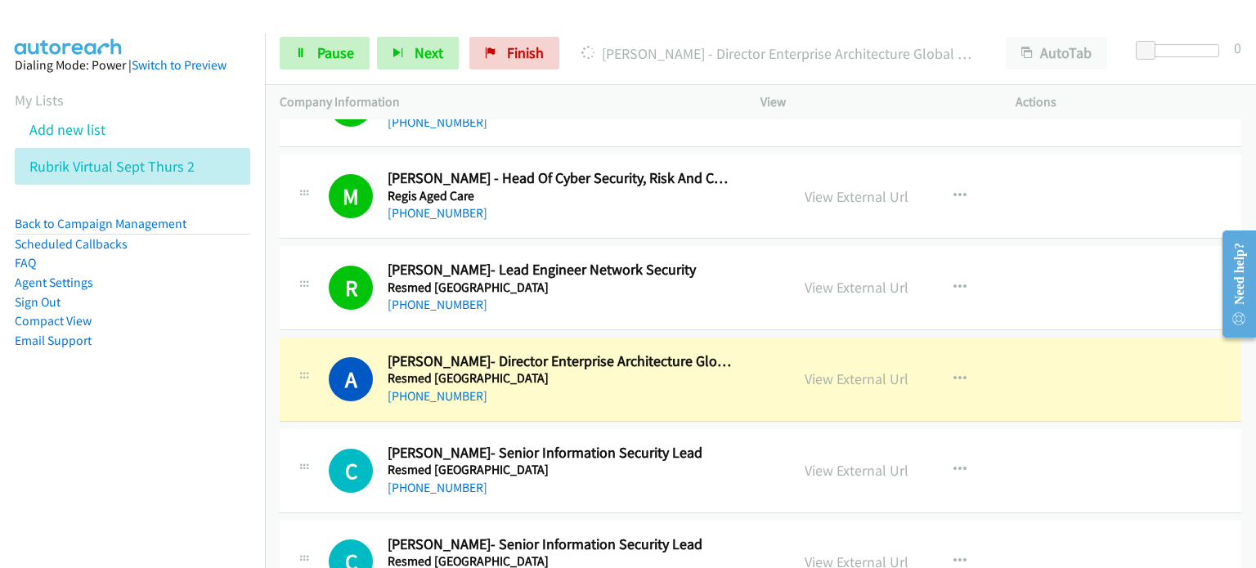
scroll to position [6622, 0]
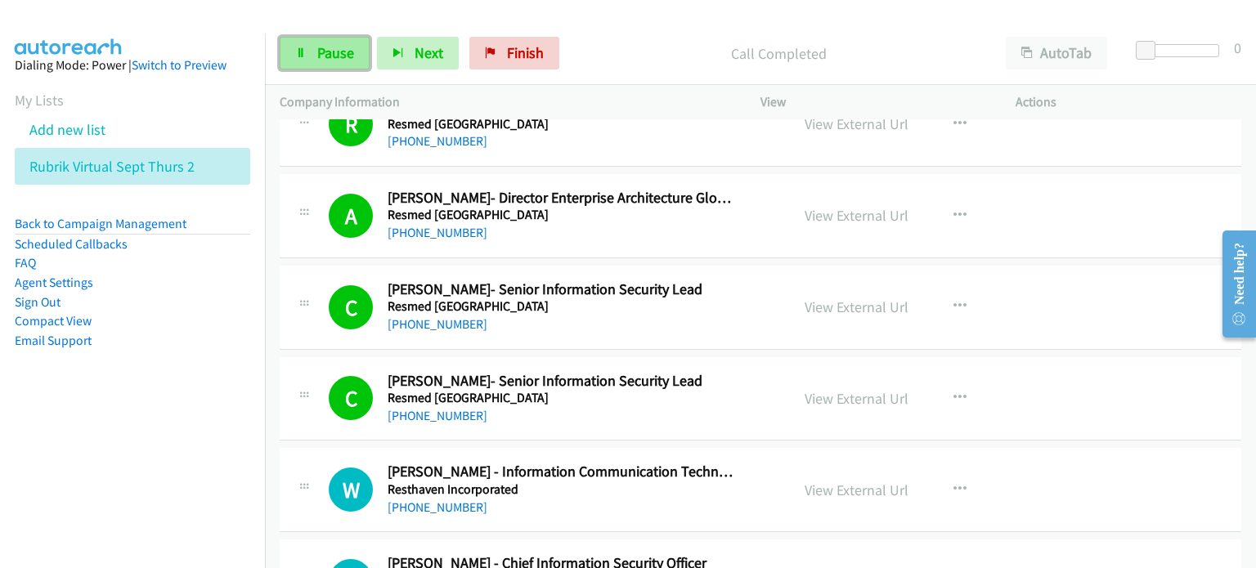
click at [326, 42] on link "Pause" at bounding box center [325, 53] width 90 height 33
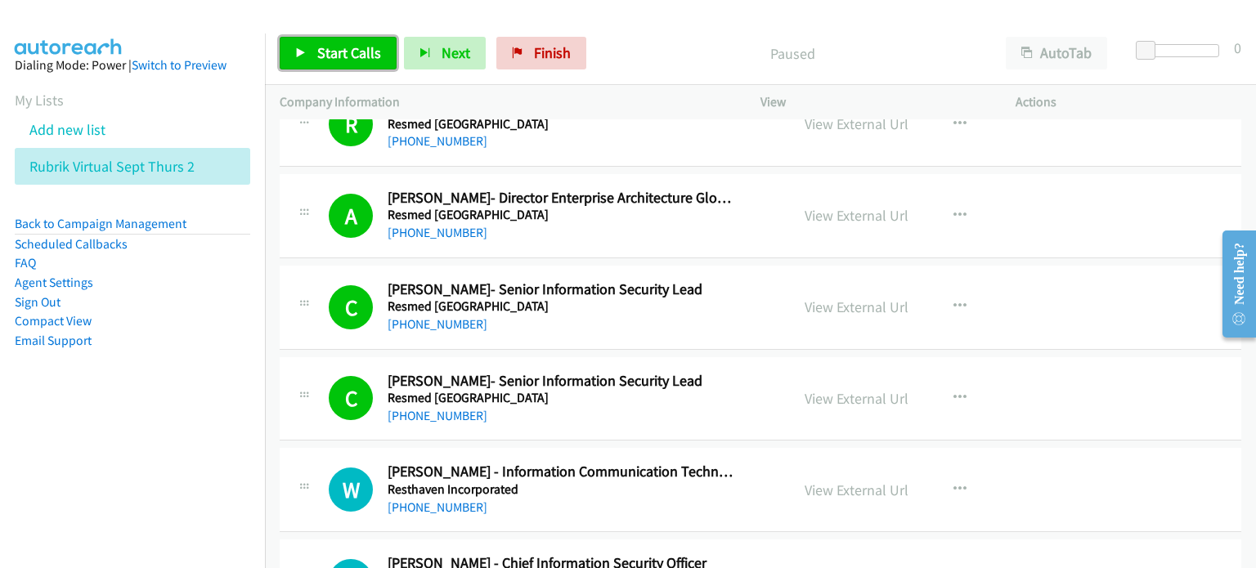
click at [314, 52] on link "Start Calls" at bounding box center [338, 53] width 117 height 33
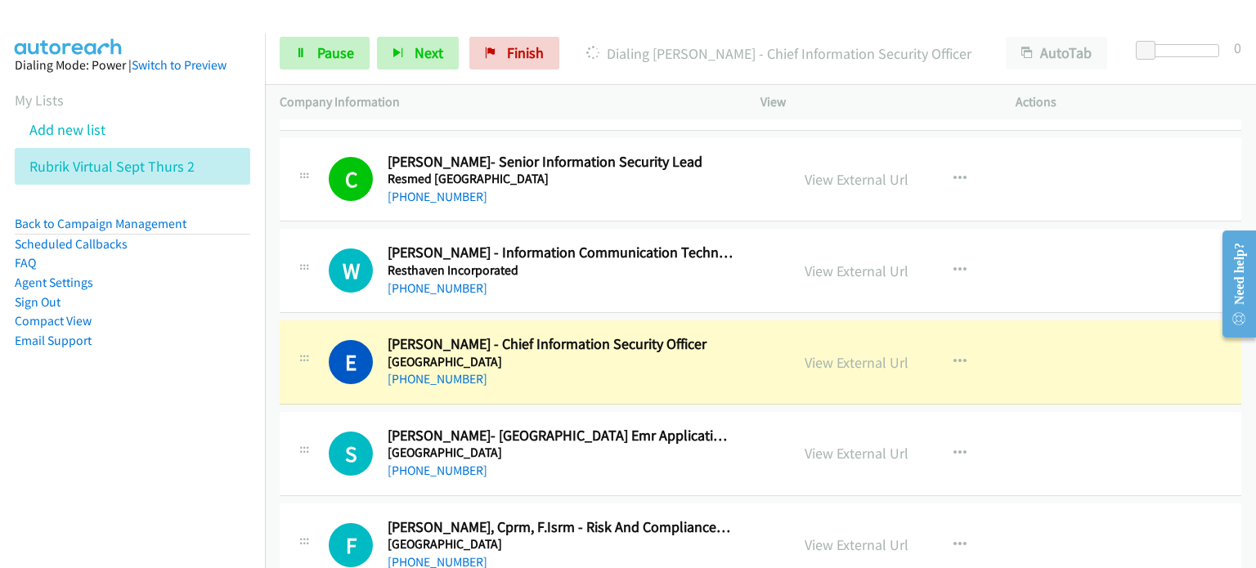
scroll to position [6868, 0]
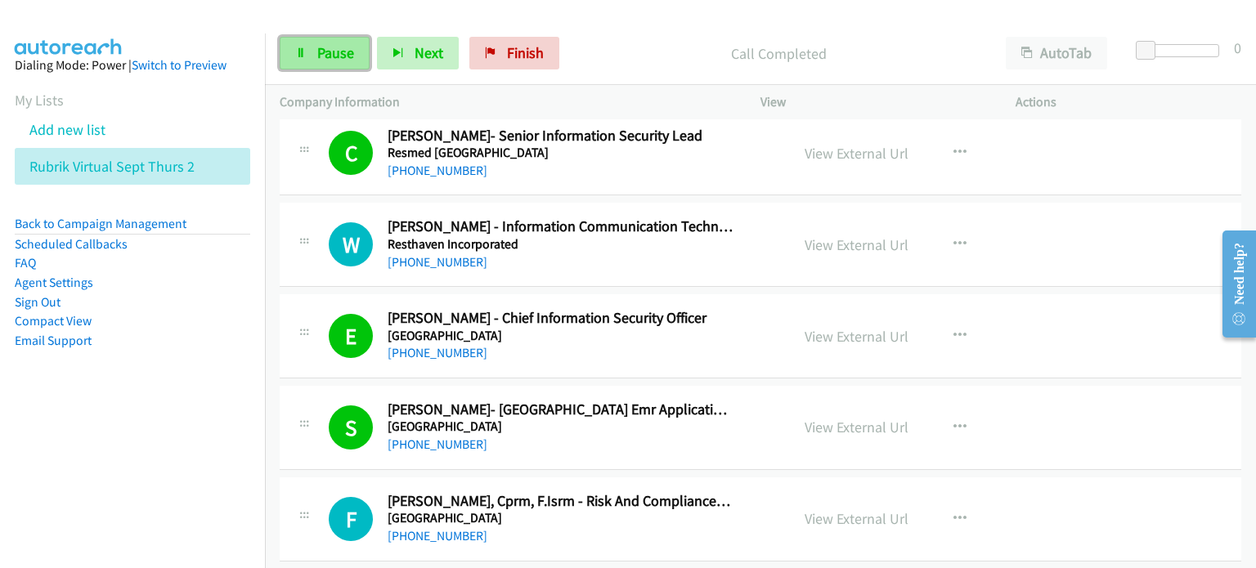
click at [318, 58] on span "Pause" at bounding box center [335, 52] width 37 height 19
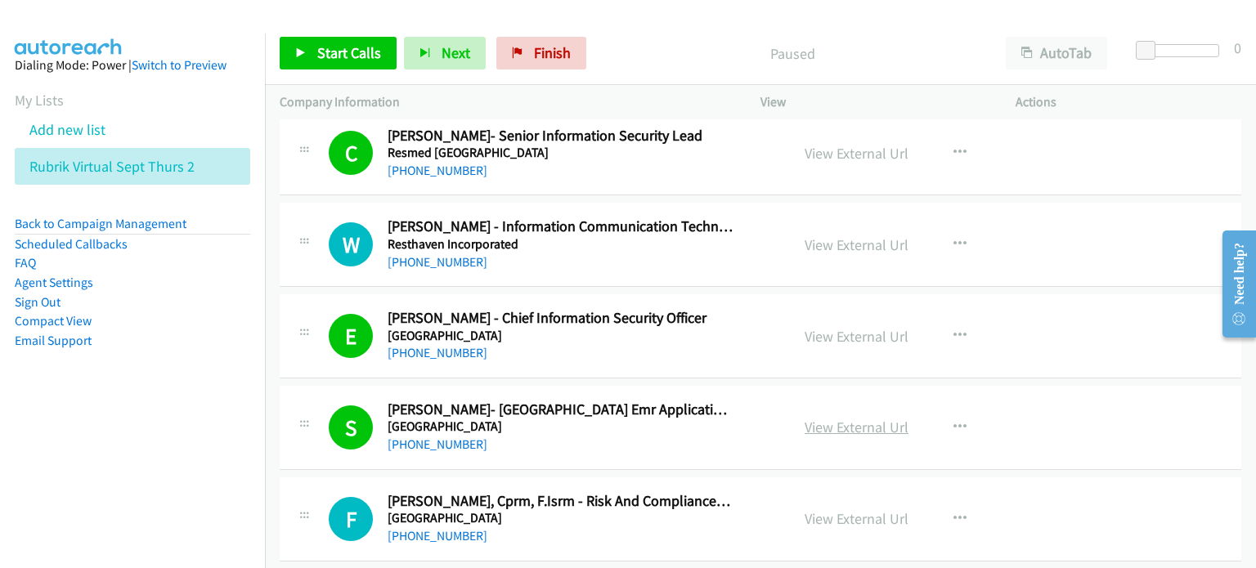
click at [661, 419] on link "View External Url" at bounding box center [856, 427] width 104 height 19
drag, startPoint x: 346, startPoint y: 48, endPoint x: 354, endPoint y: 51, distance: 8.5
click at [345, 48] on span "Start Calls" at bounding box center [349, 52] width 64 height 19
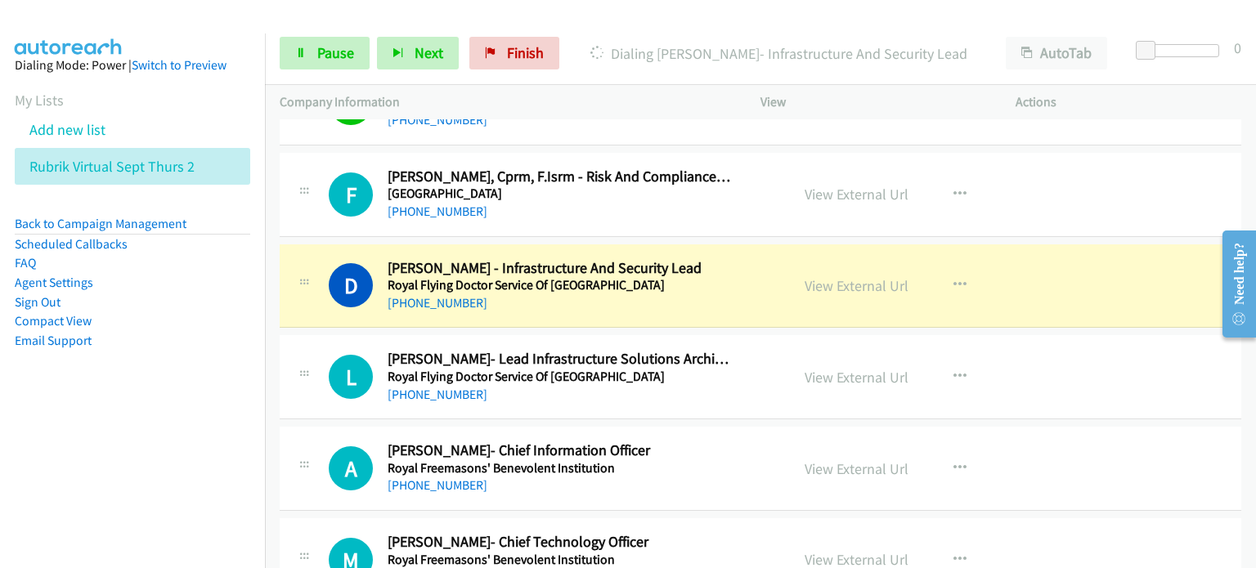
scroll to position [7195, 0]
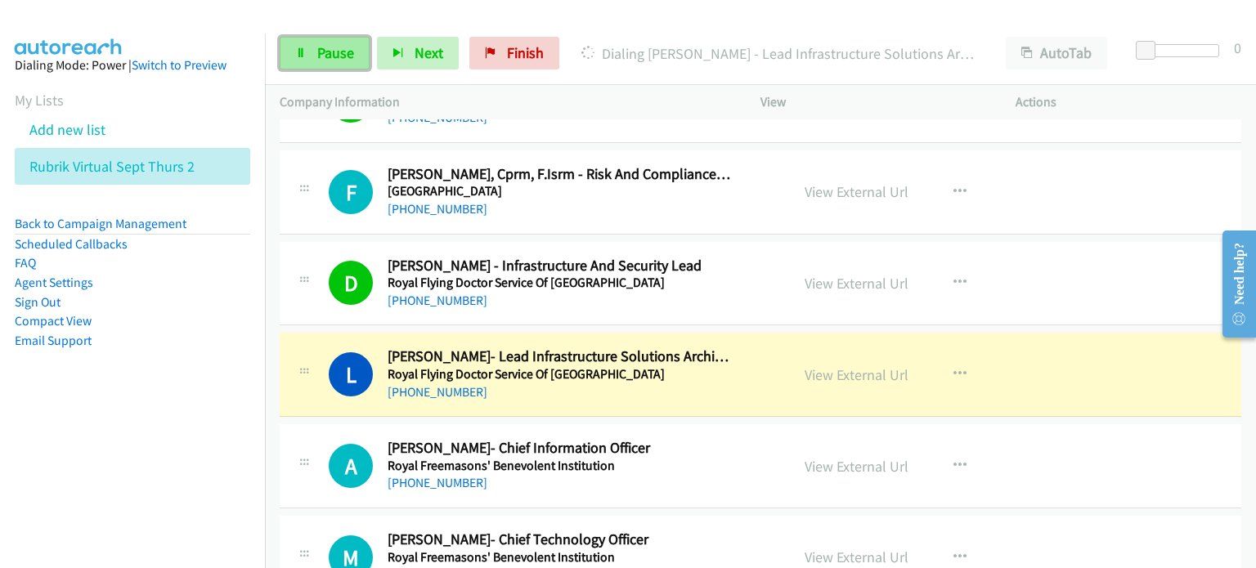
click at [311, 45] on link "Pause" at bounding box center [325, 53] width 90 height 33
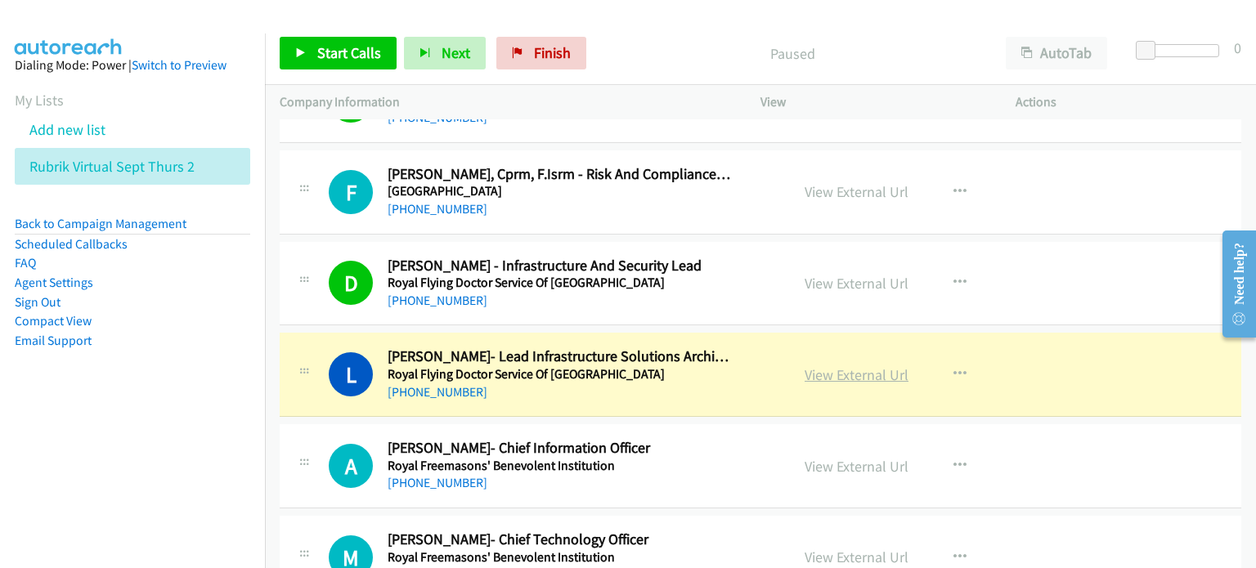
click at [661, 365] on link "View External Url" at bounding box center [856, 374] width 104 height 19
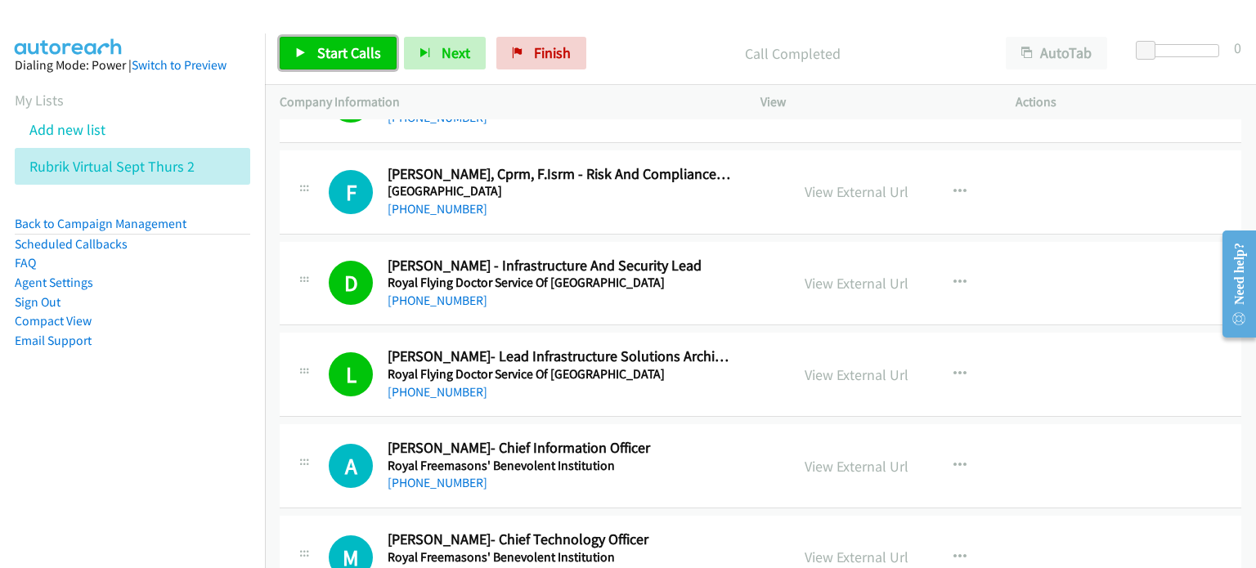
click at [321, 53] on span "Start Calls" at bounding box center [349, 52] width 64 height 19
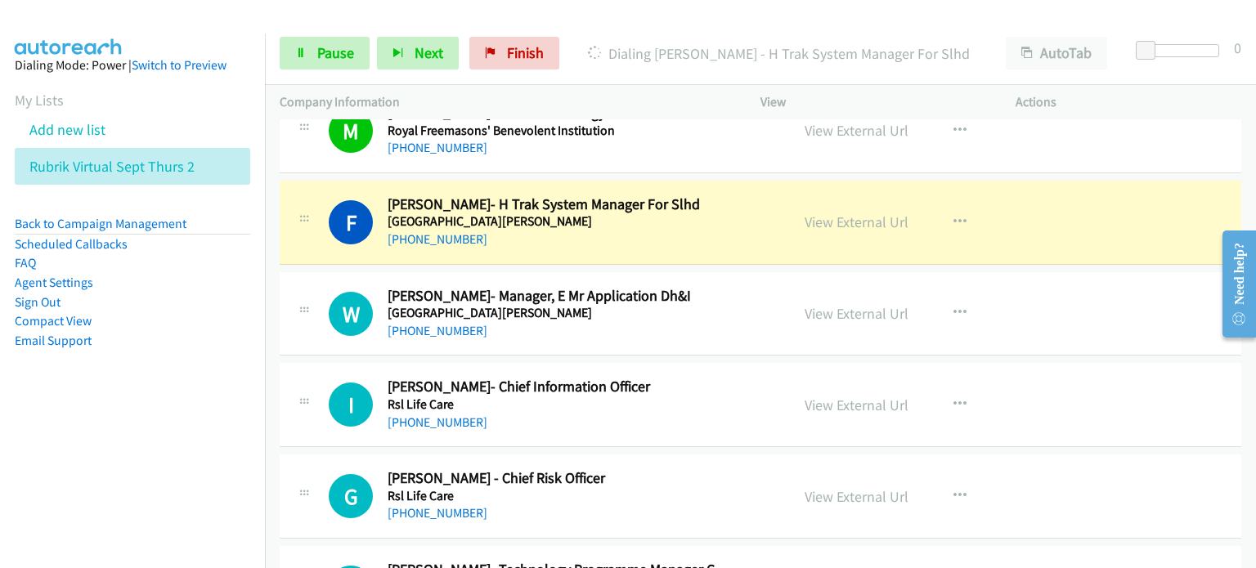
scroll to position [7603, 0]
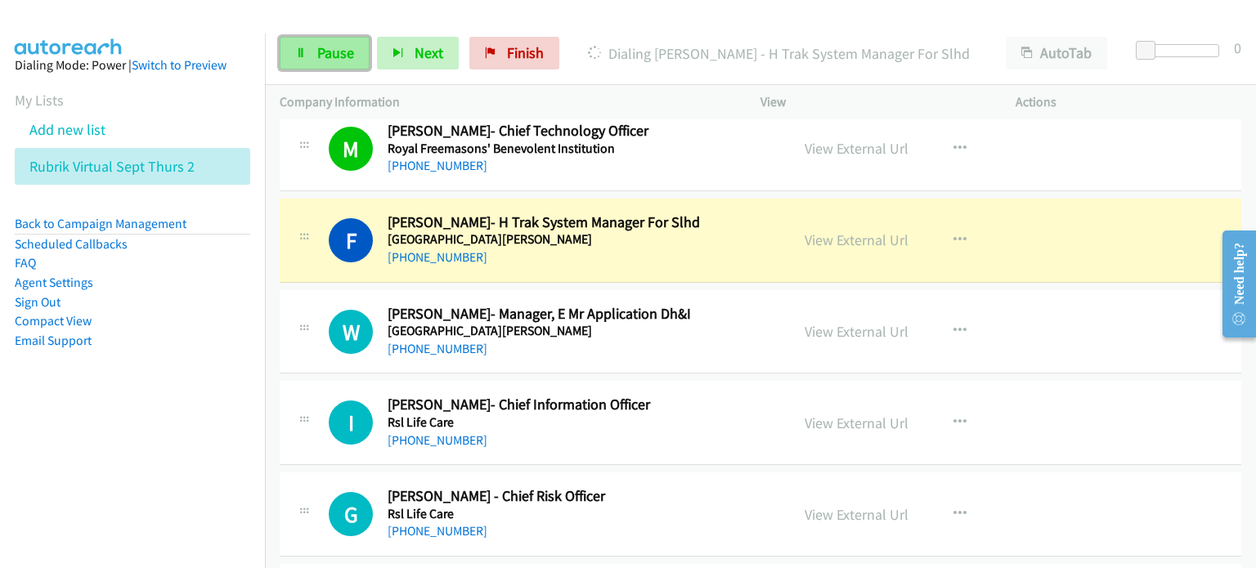
click at [310, 46] on link "Pause" at bounding box center [325, 53] width 90 height 33
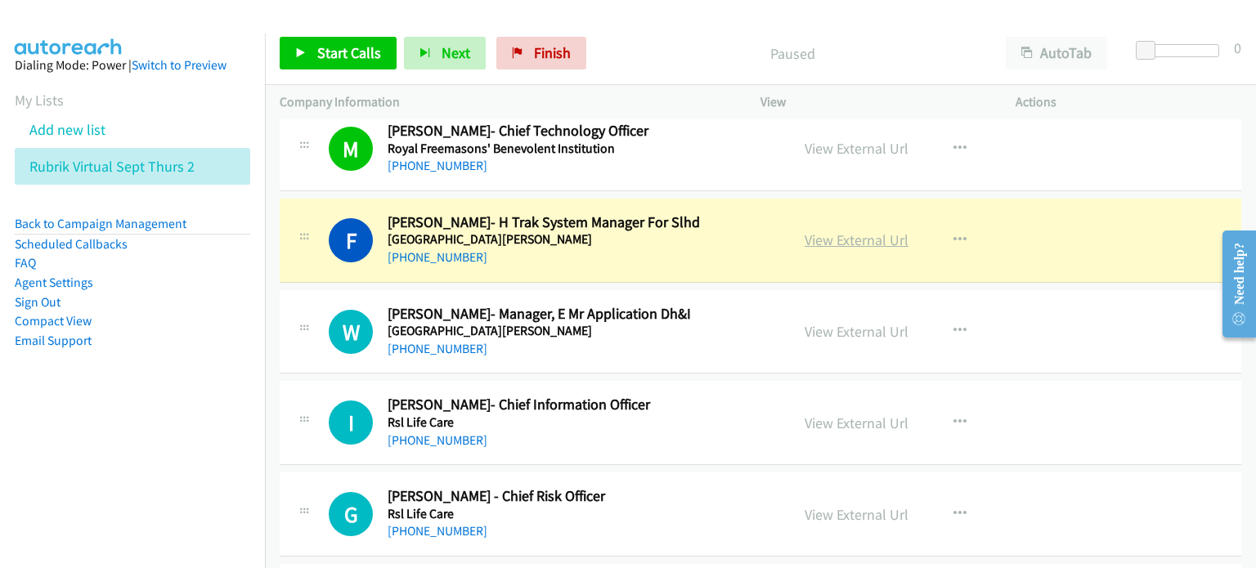
click at [661, 231] on link "View External Url" at bounding box center [856, 240] width 104 height 19
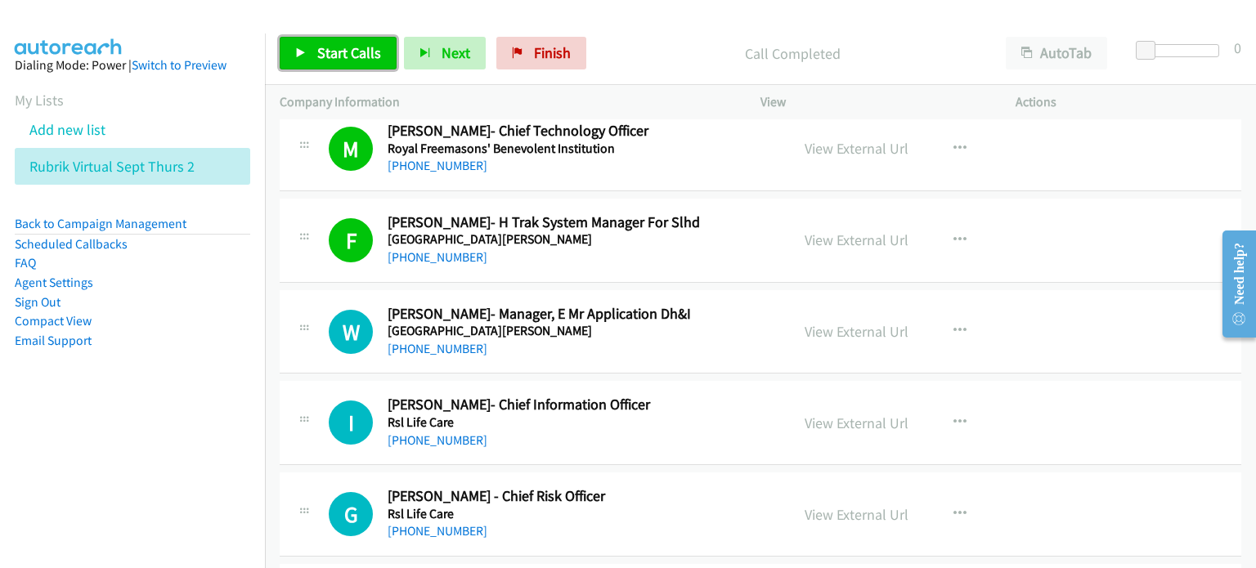
click at [349, 48] on span "Start Calls" at bounding box center [349, 52] width 64 height 19
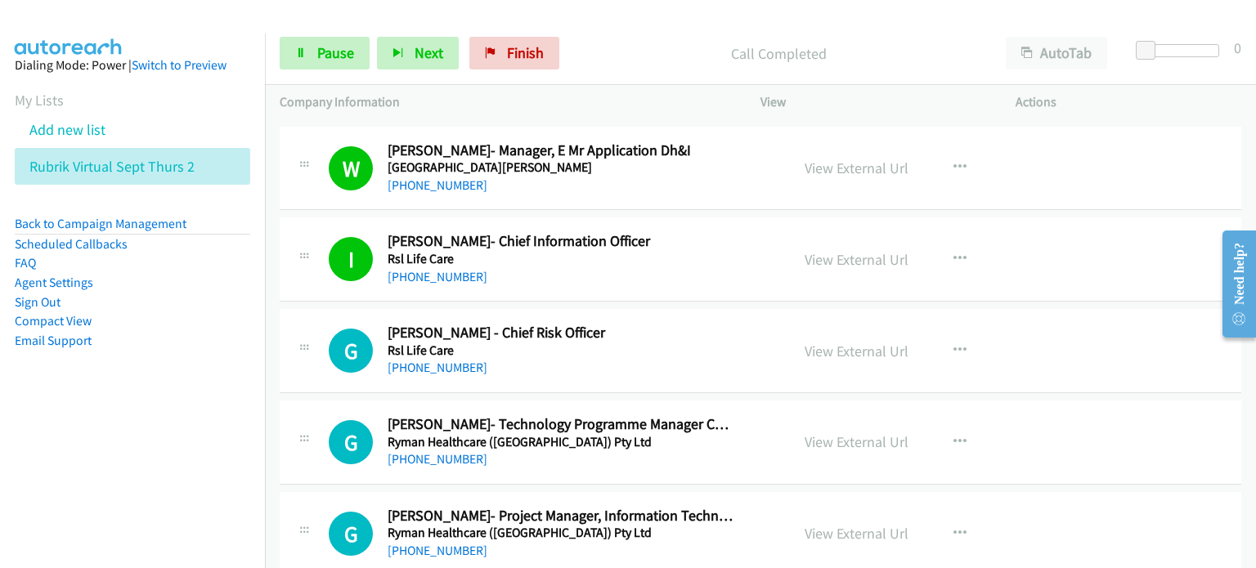
scroll to position [7849, 0]
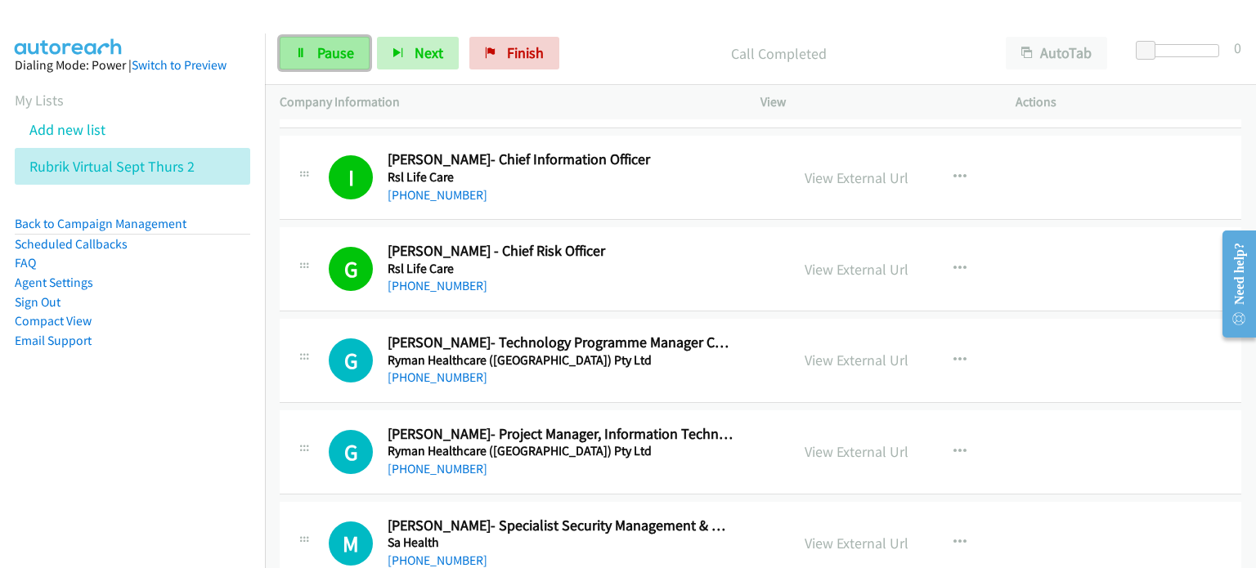
click at [317, 58] on span "Pause" at bounding box center [335, 52] width 37 height 19
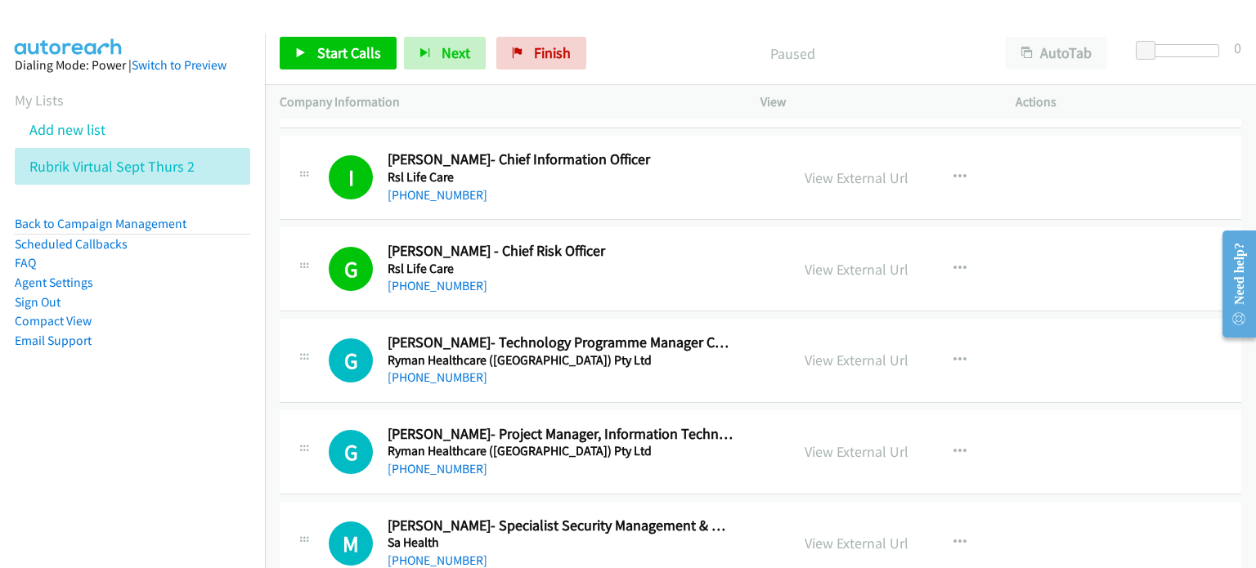
scroll to position [8012, 0]
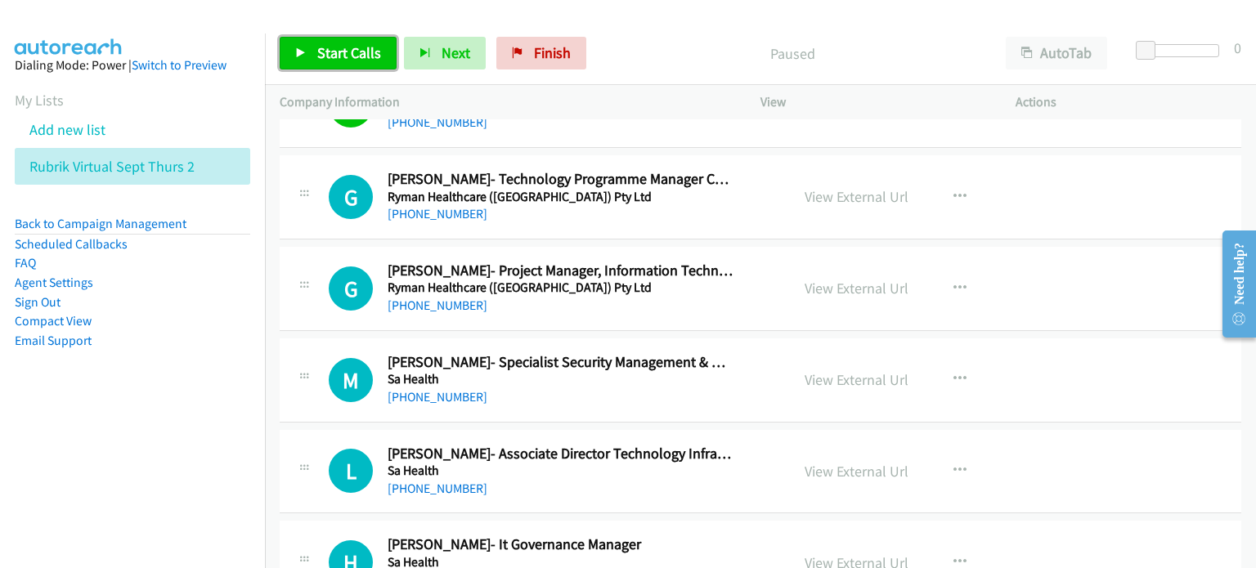
click at [323, 43] on span "Start Calls" at bounding box center [349, 52] width 64 height 19
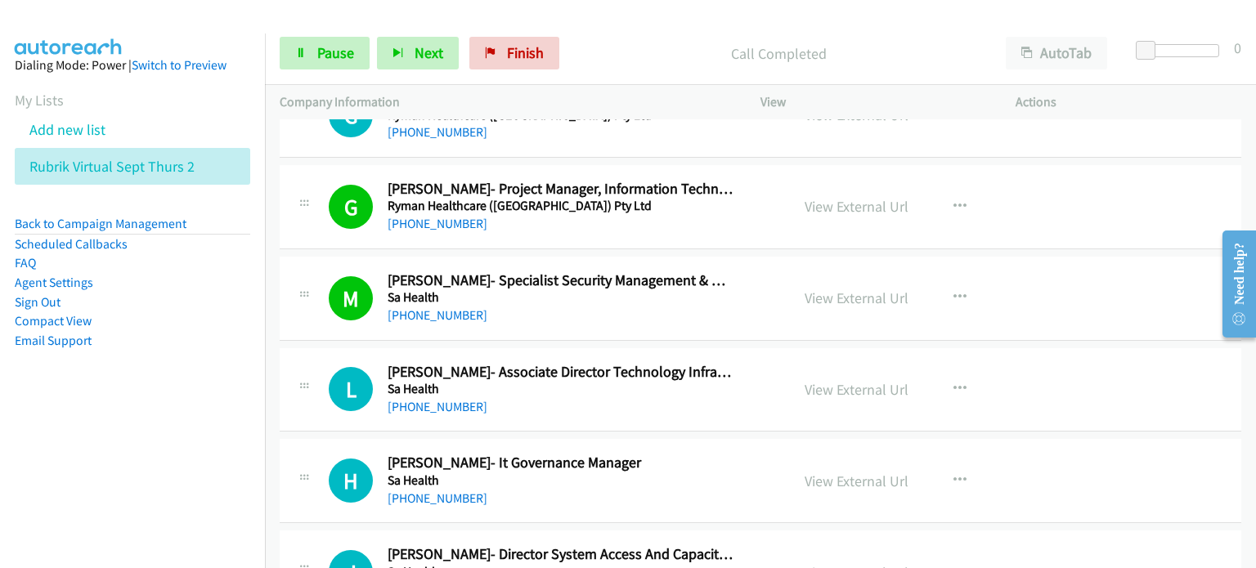
scroll to position [8176, 0]
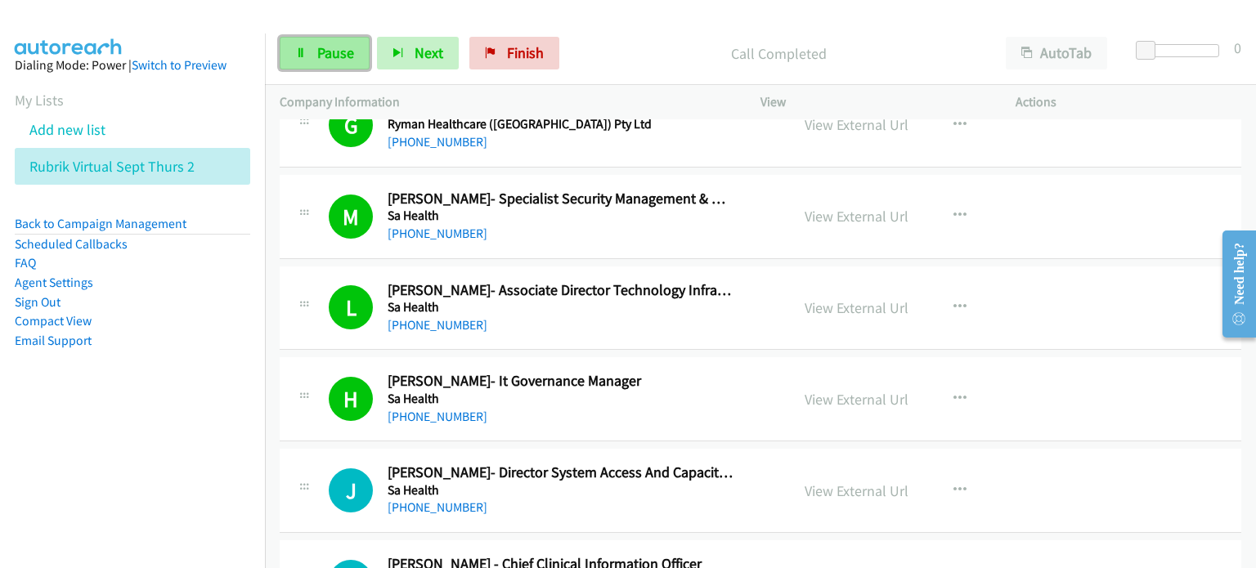
click at [309, 53] on link "Pause" at bounding box center [325, 53] width 90 height 33
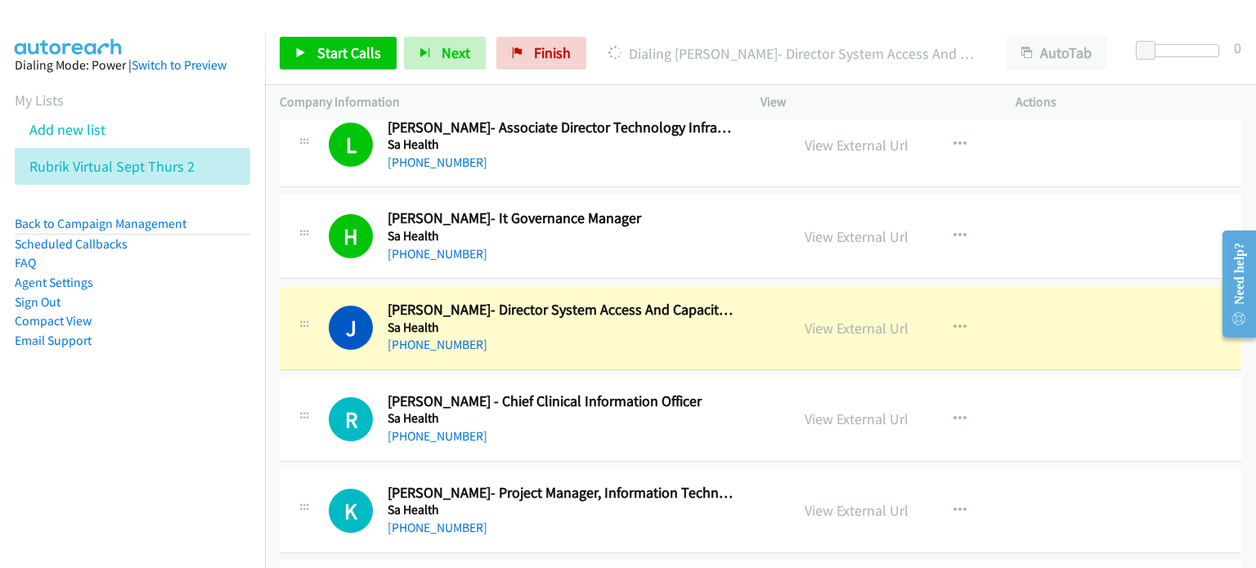
scroll to position [8339, 0]
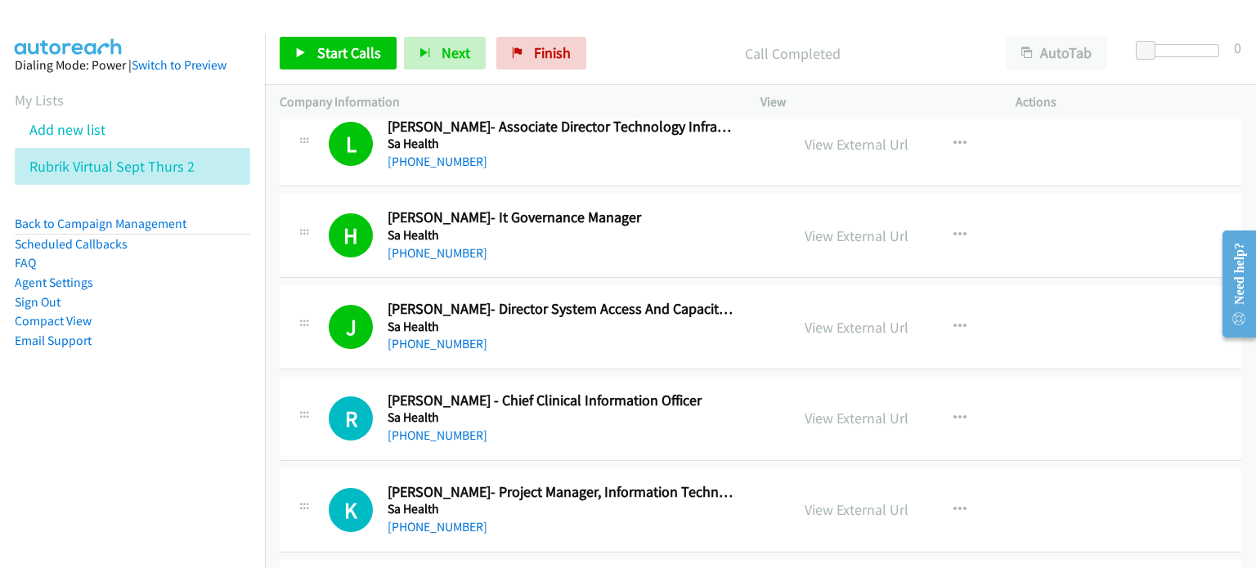
click at [661, 208] on h2 "Helen Roberts - It Governance Manager" at bounding box center [561, 217] width 346 height 19
click at [661, 226] on link "View External Url" at bounding box center [856, 235] width 104 height 19
click at [350, 37] on link "Start Calls" at bounding box center [338, 53] width 117 height 33
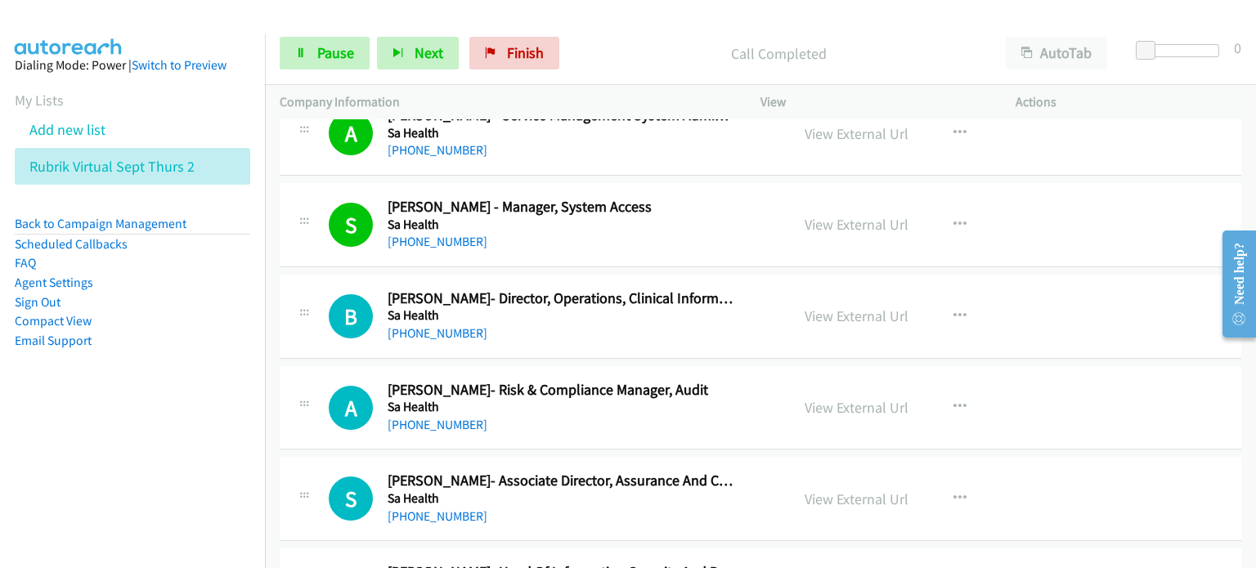
scroll to position [8993, 0]
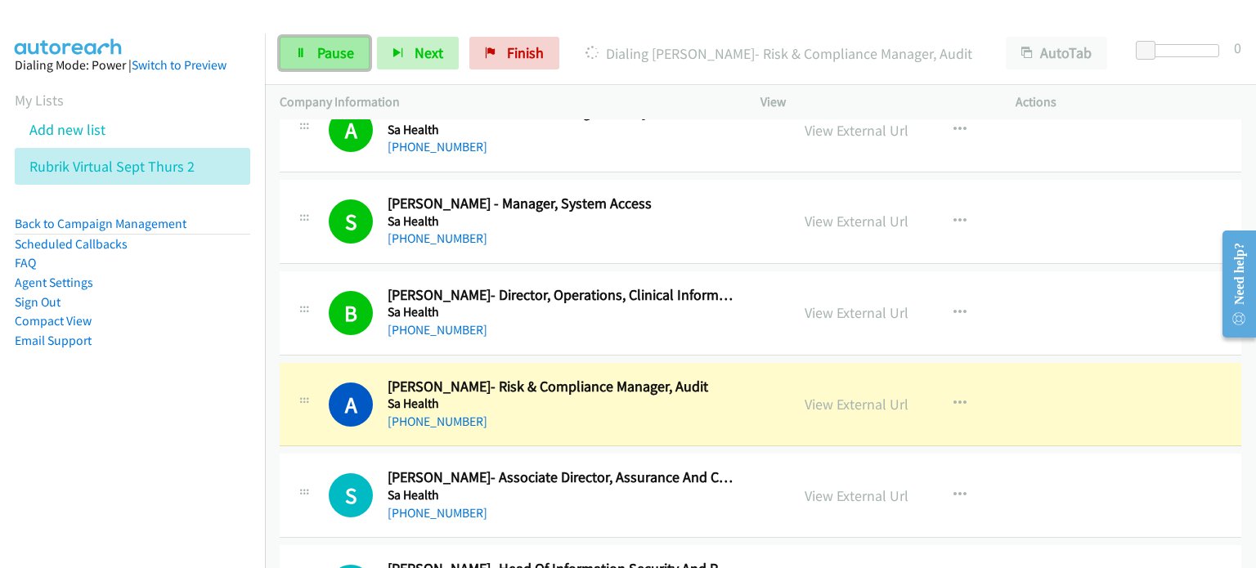
click at [323, 51] on span "Pause" at bounding box center [335, 52] width 37 height 19
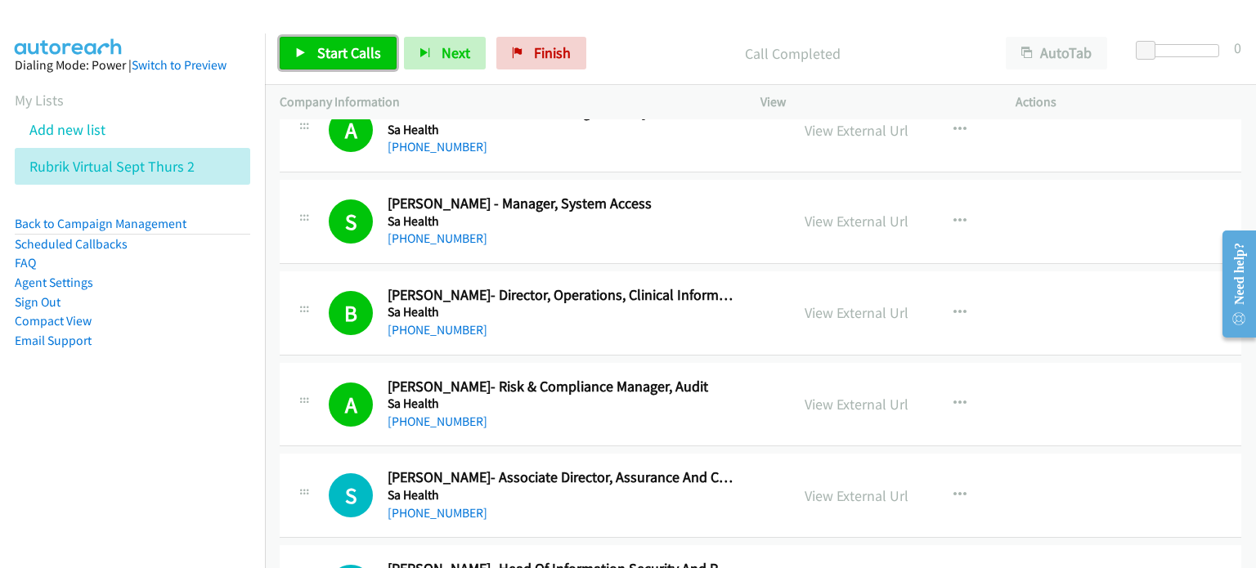
click at [338, 46] on span "Start Calls" at bounding box center [349, 52] width 64 height 19
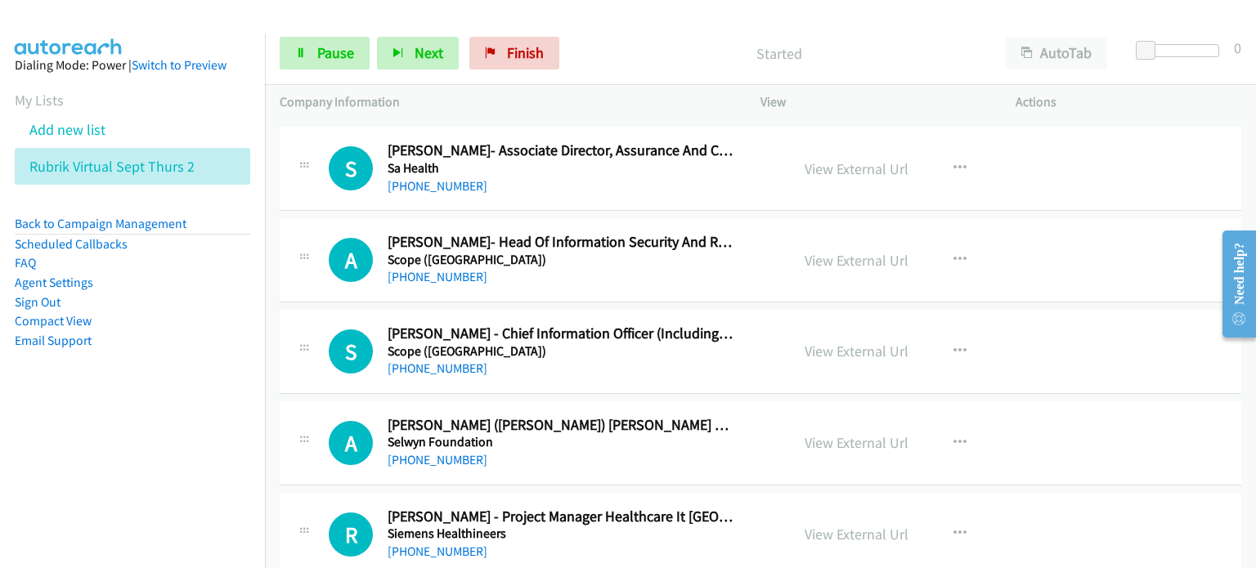
scroll to position [9238, 0]
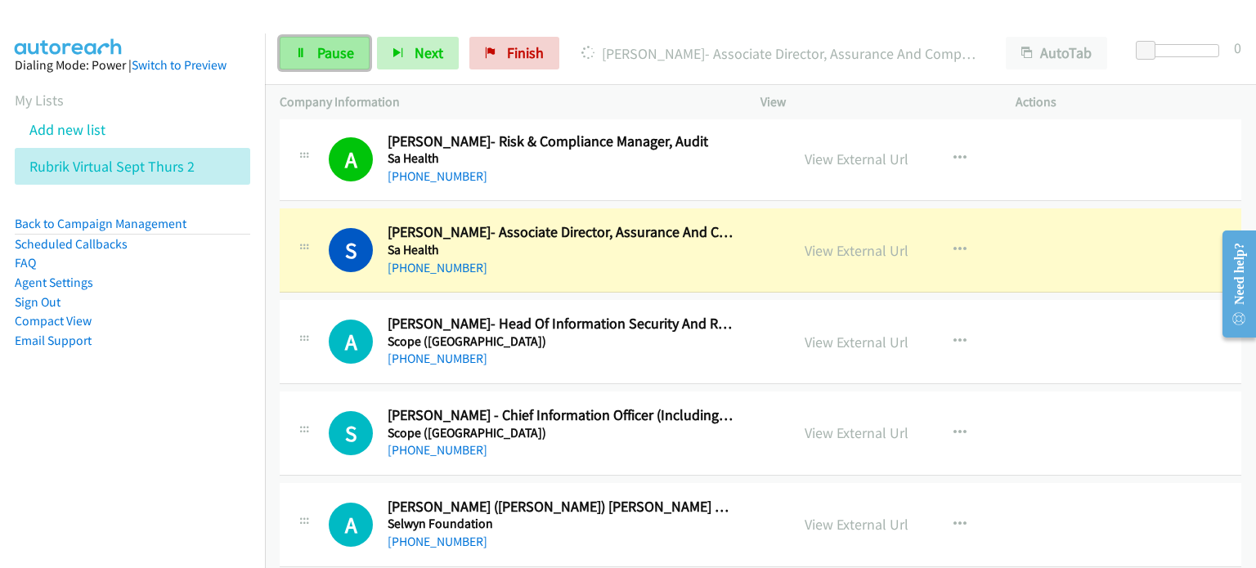
click at [328, 39] on link "Pause" at bounding box center [325, 53] width 90 height 33
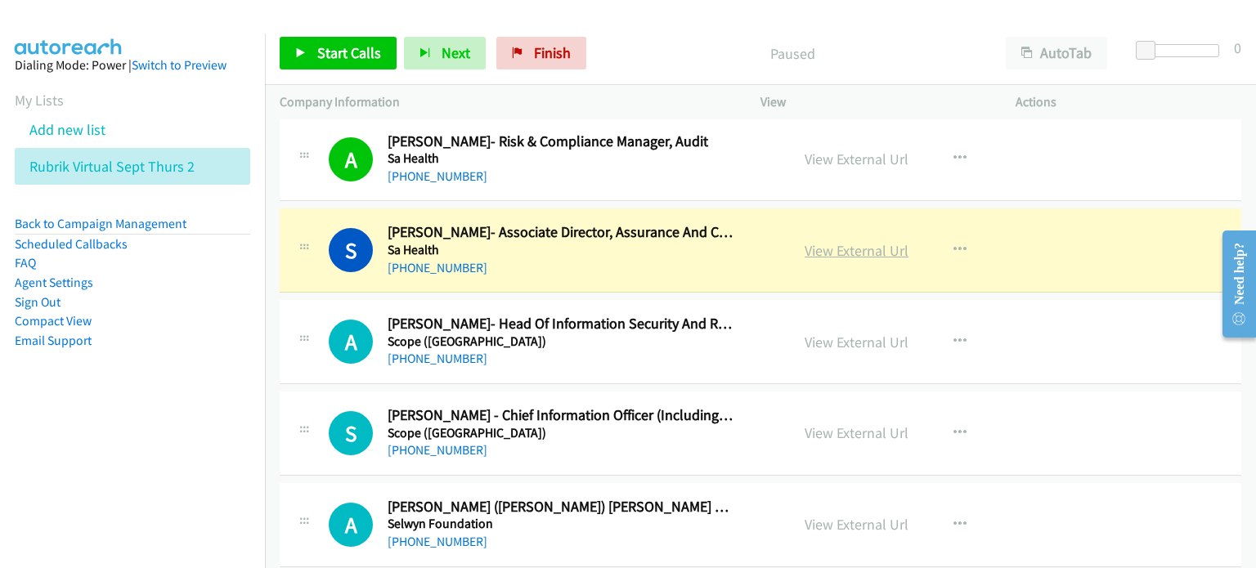
click at [661, 241] on link "View External Url" at bounding box center [856, 250] width 104 height 19
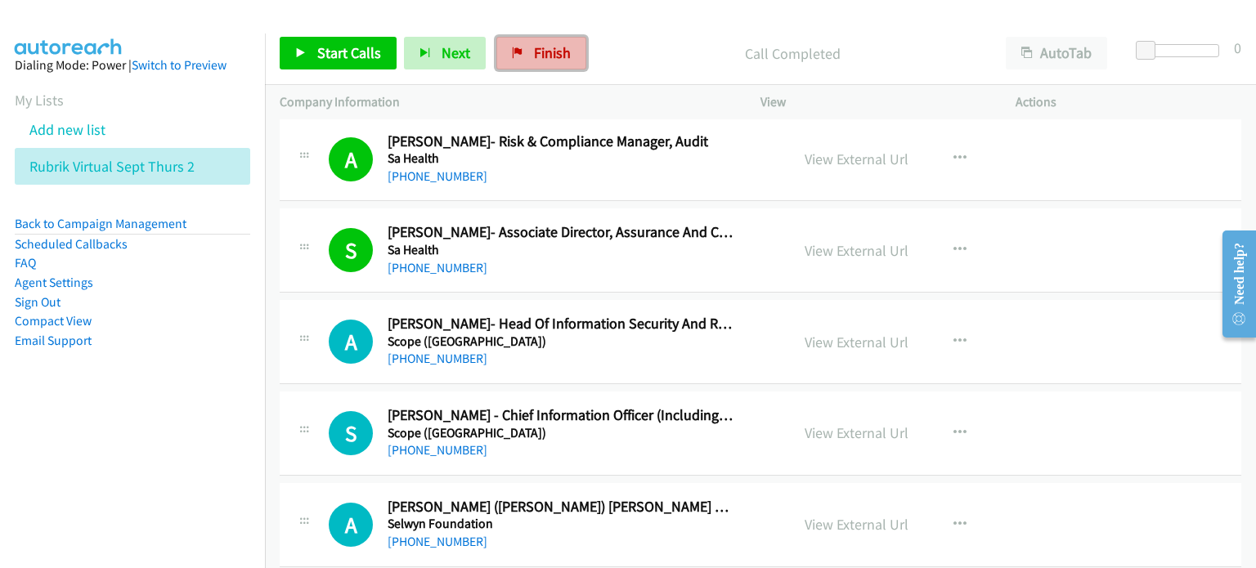
click at [534, 51] on span "Finish" at bounding box center [552, 52] width 37 height 19
